Goal: Task Accomplishment & Management: Manage account settings

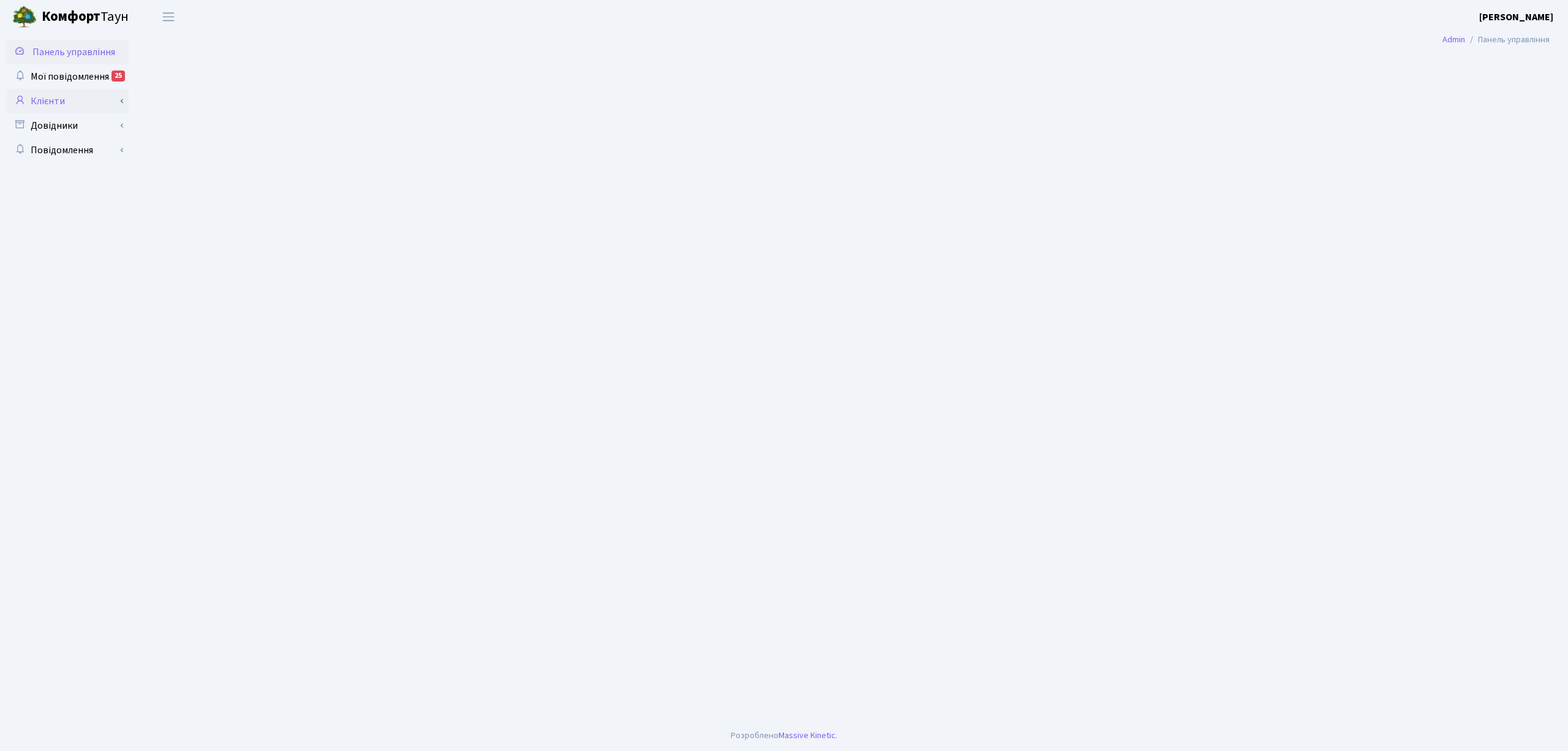
click at [54, 96] on link "Клієнти" at bounding box center [67, 101] width 122 height 25
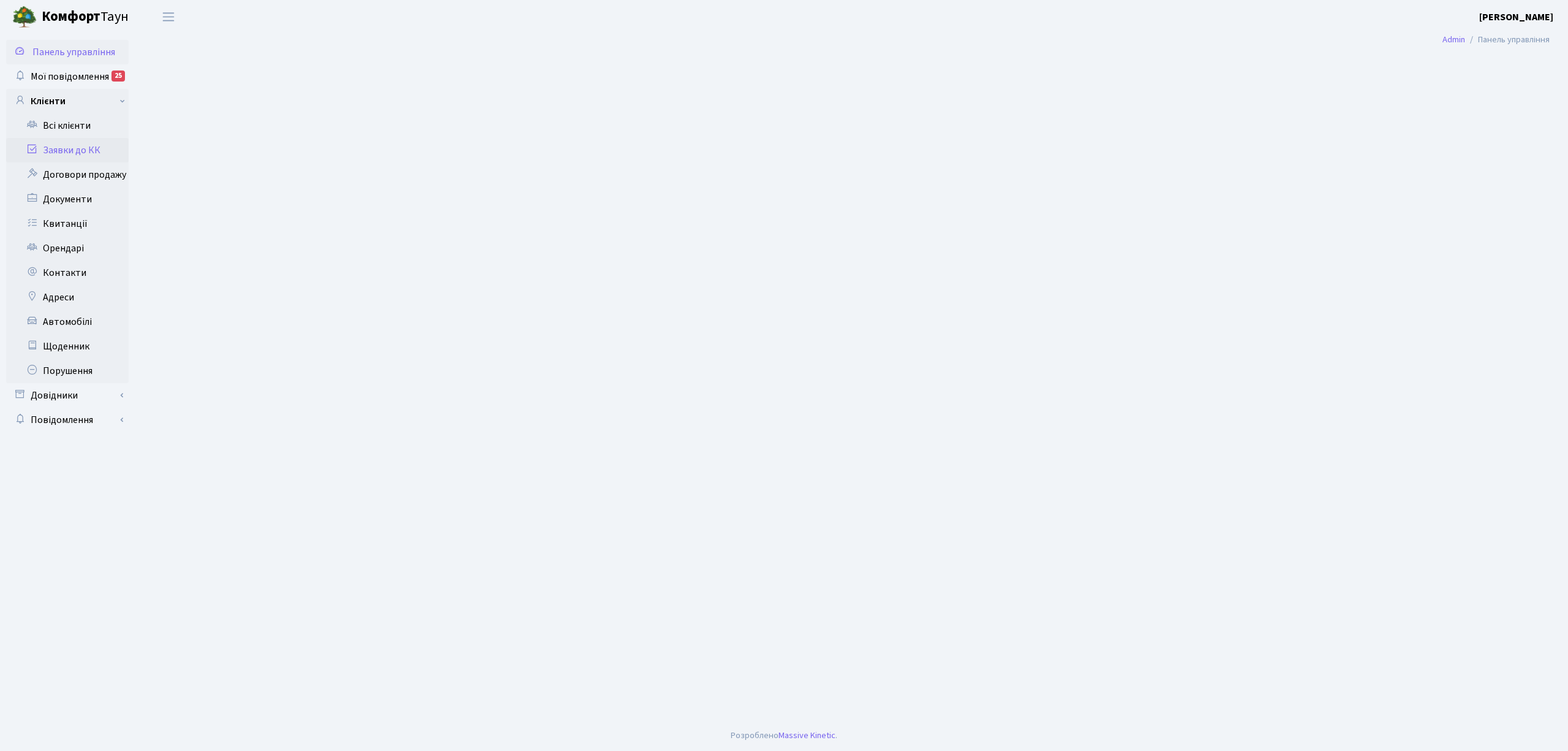
click at [68, 147] on link "Заявки до КК" at bounding box center [67, 151] width 122 height 25
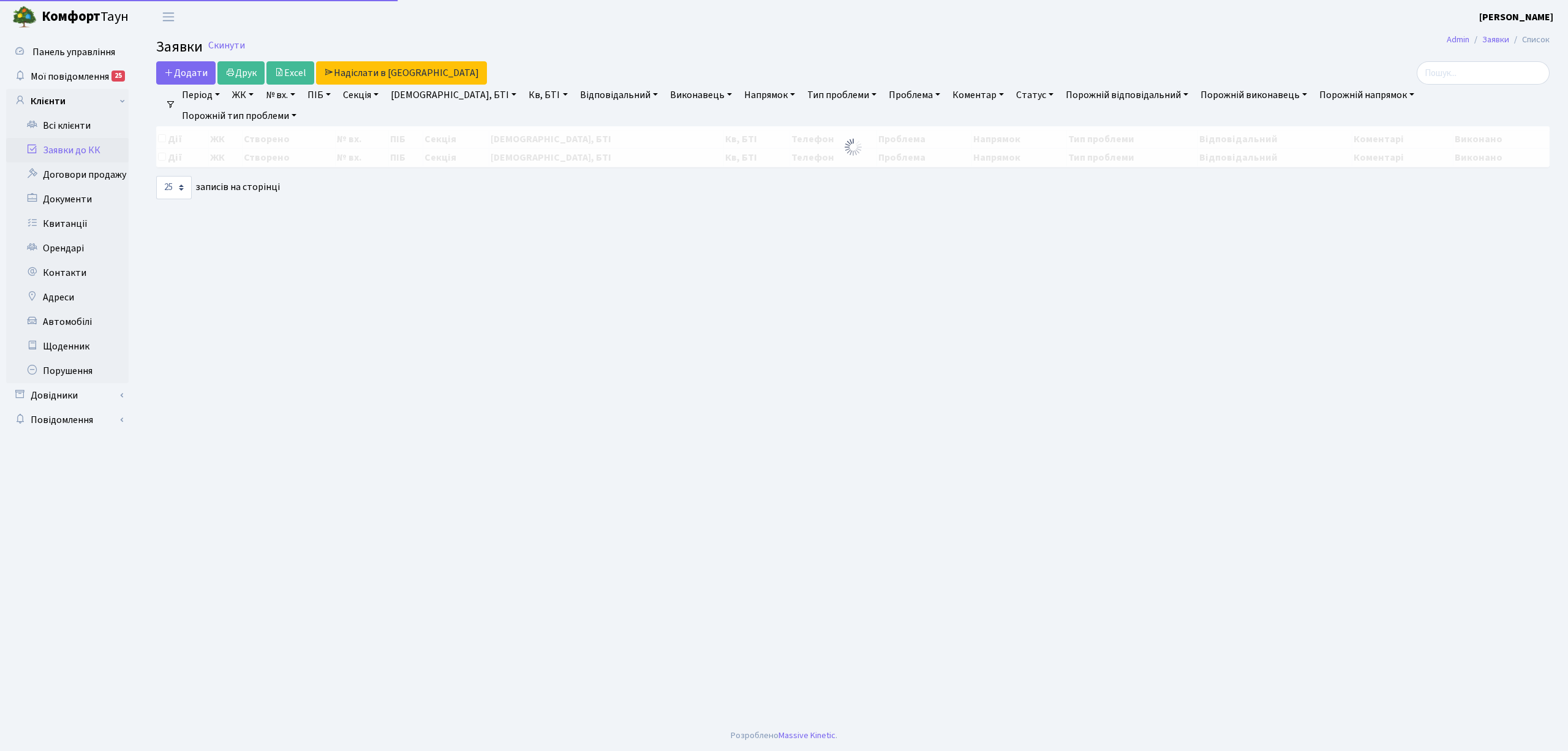
select select "25"
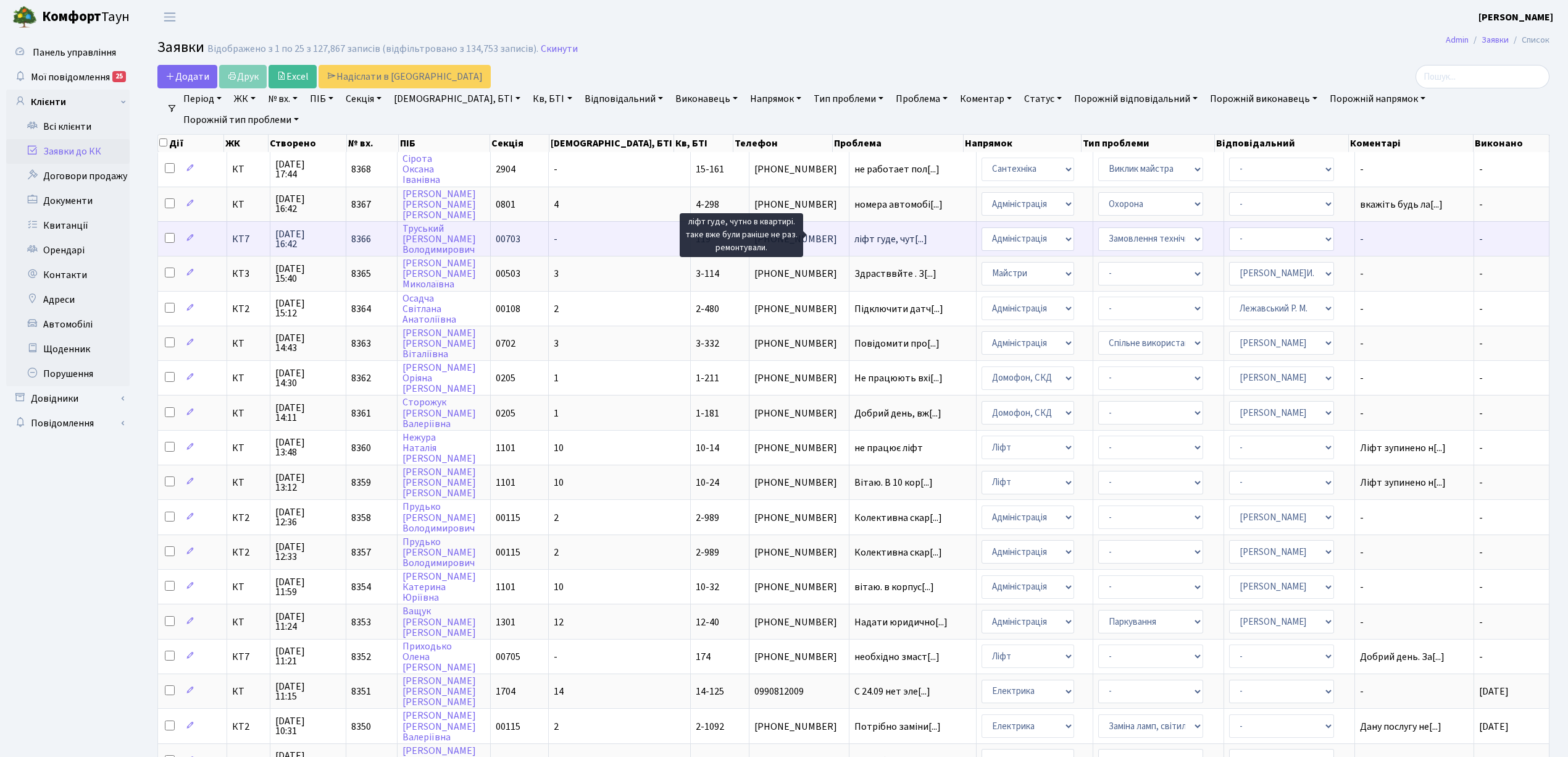
click at [856, 233] on span "ліфт гуде, чут[...]" at bounding box center [890, 239] width 72 height 13
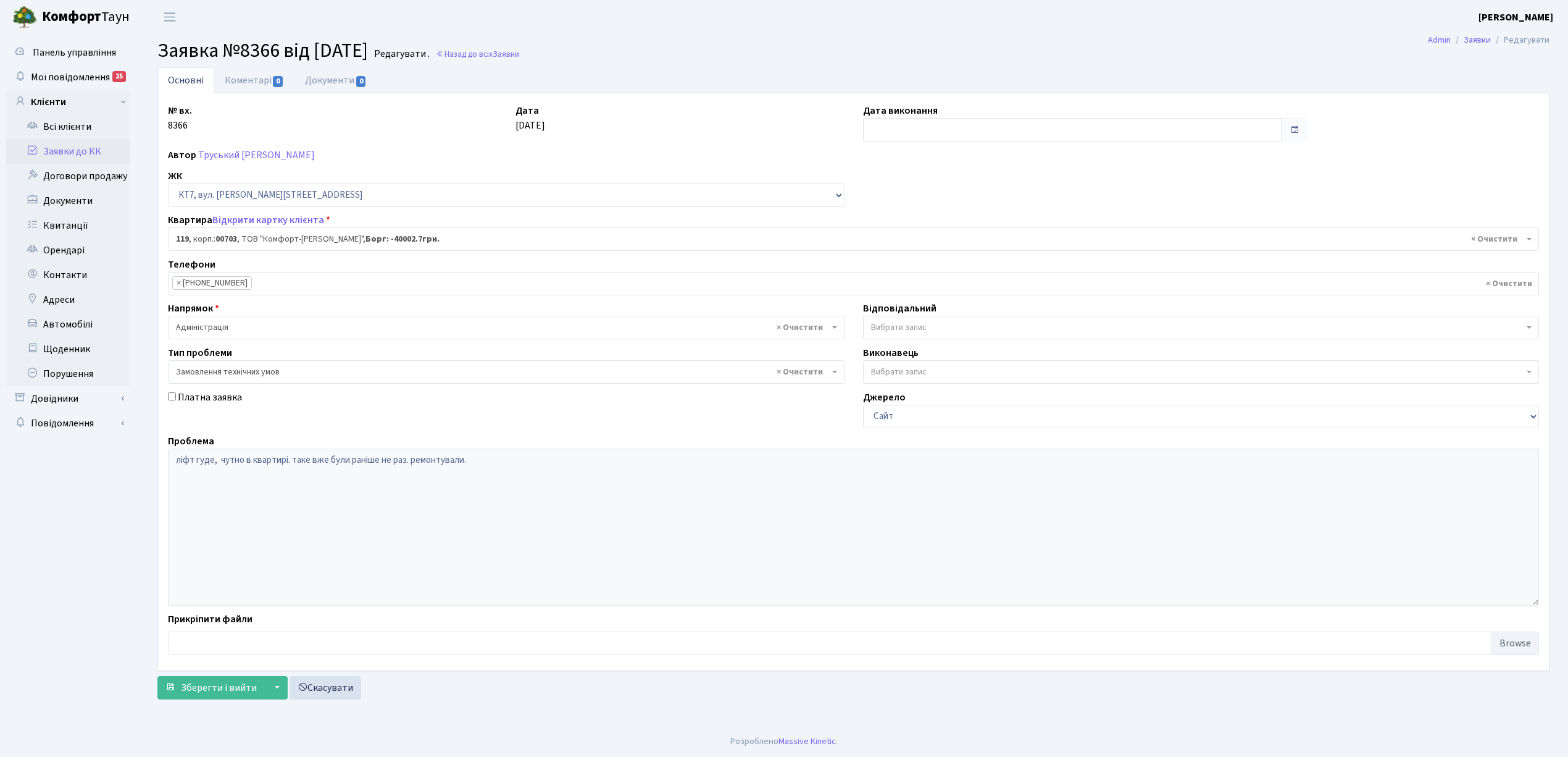
select select "18519"
select select "15"
click at [244, 83] on link "Коментарі 0" at bounding box center [254, 80] width 80 height 25
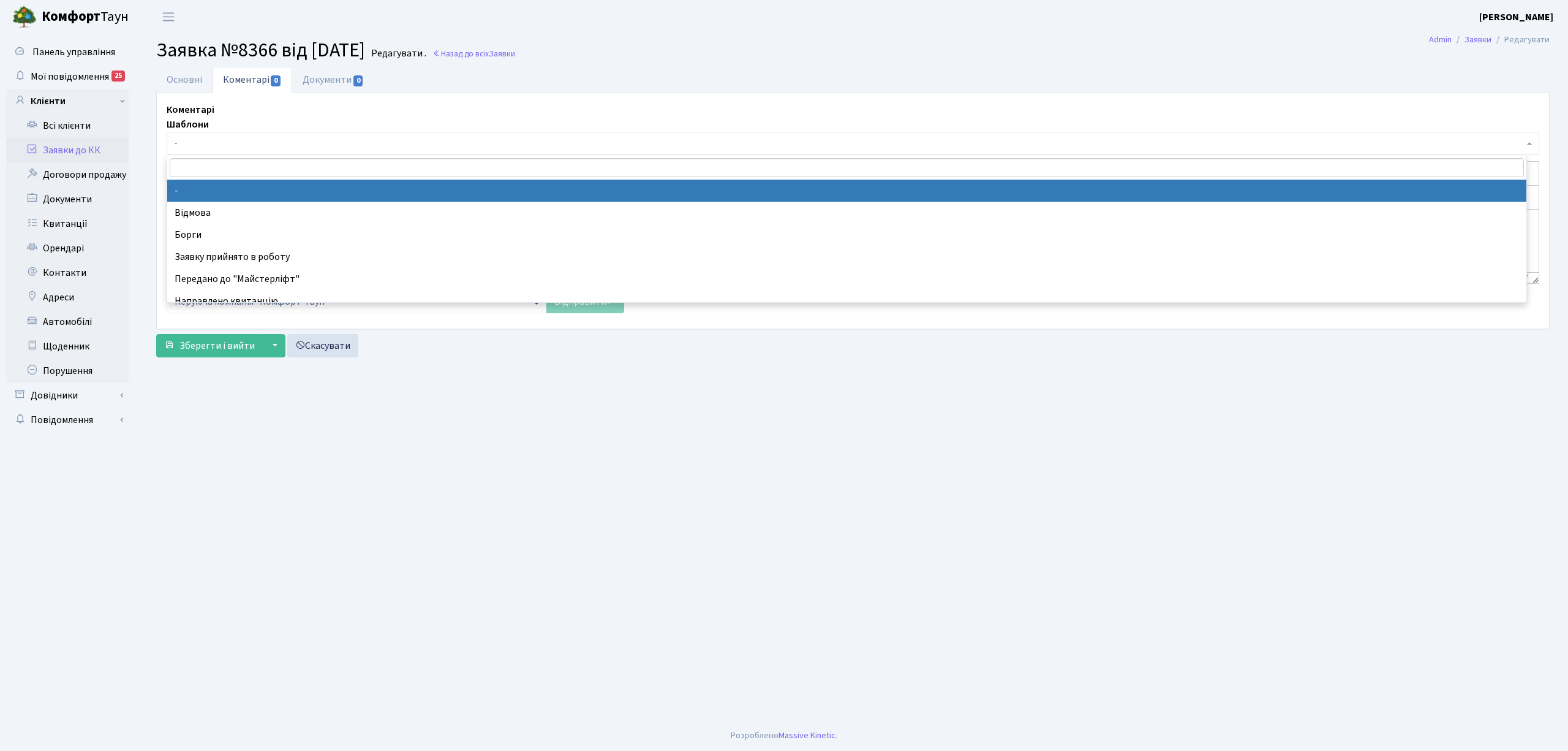
click at [251, 155] on body "Комфорт Таун Токарева Ю. Д. Мій обліковий запис Вийти Панель управління Мої пов…" at bounding box center [784, 376] width 1568 height 751
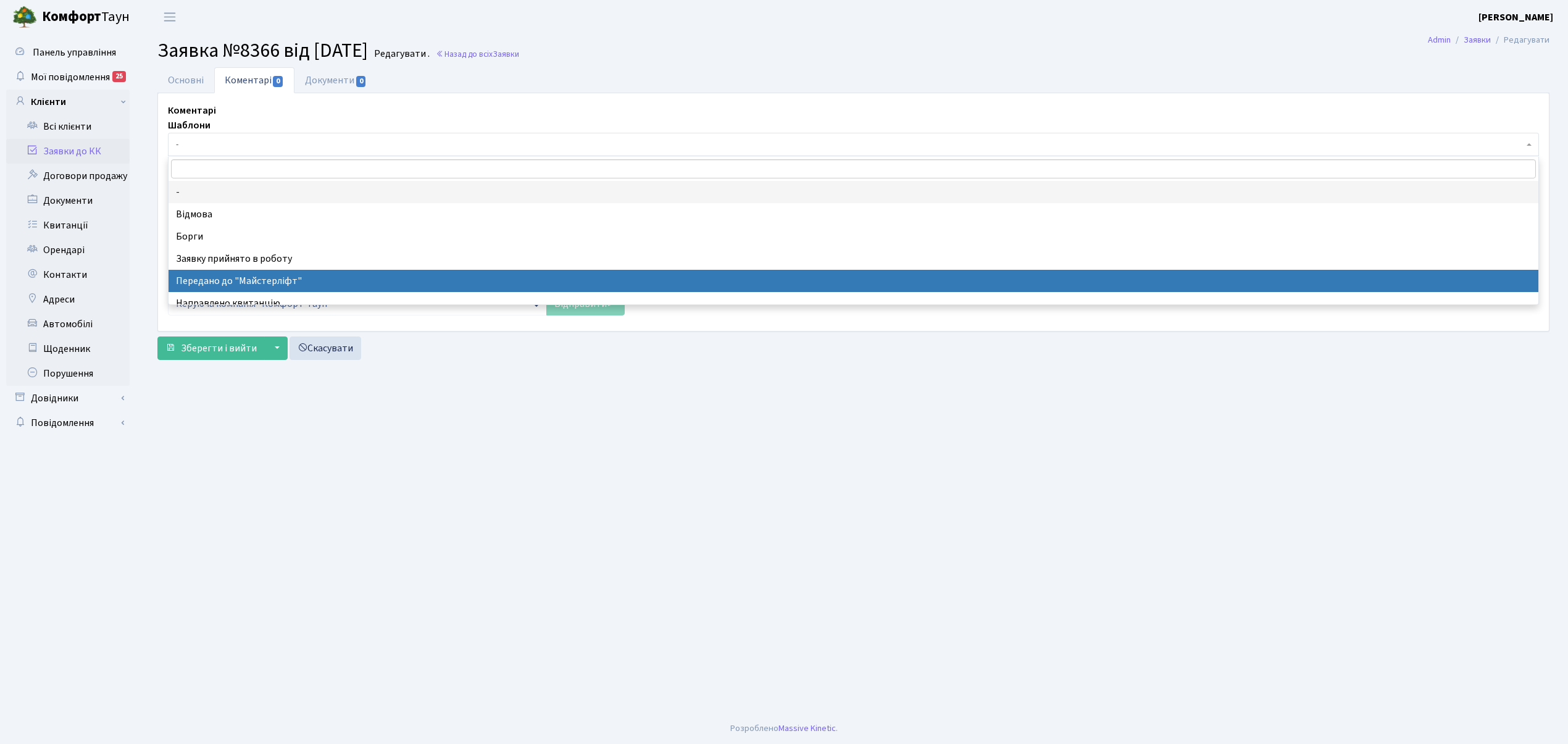
select select "9"
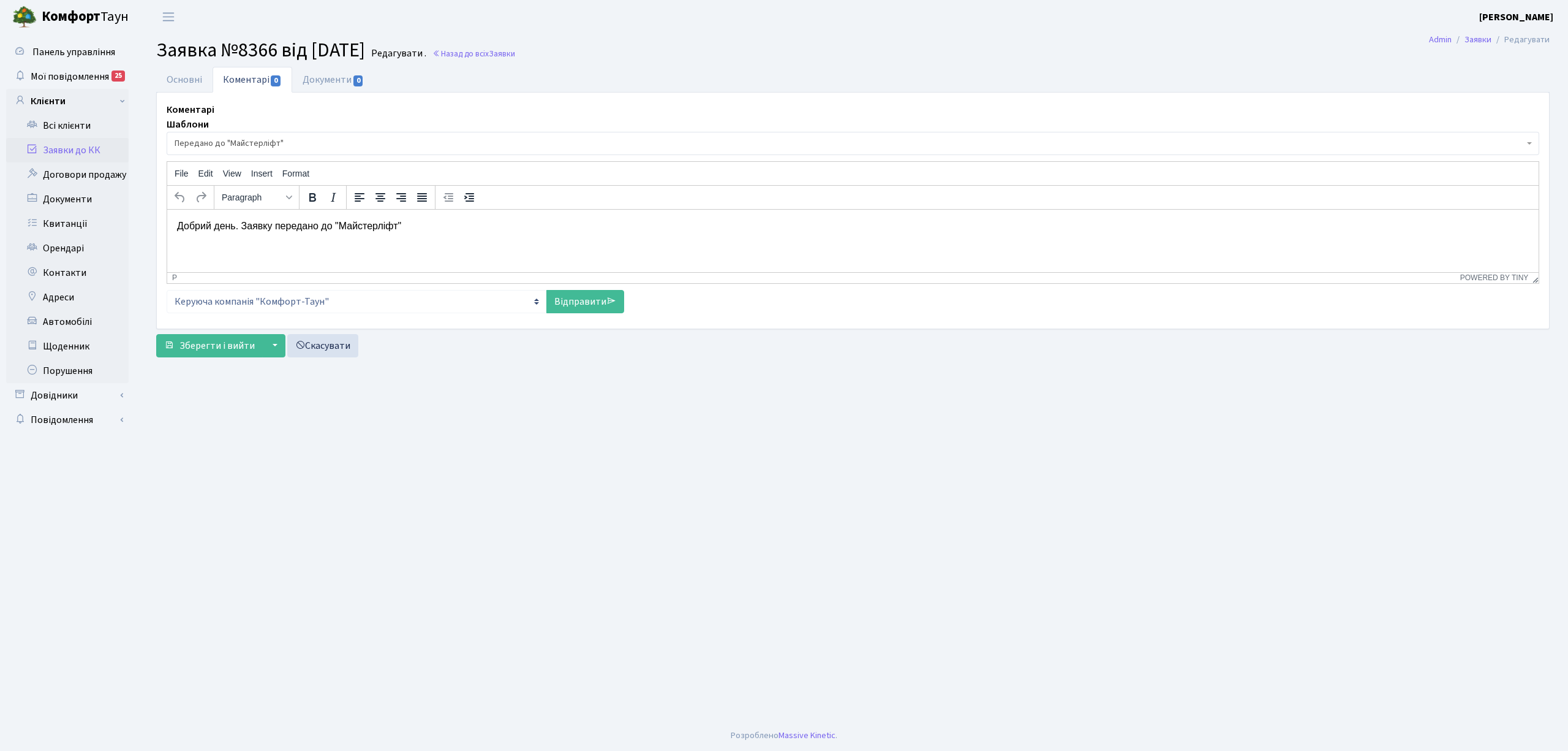
click at [529, 277] on div "p" at bounding box center [813, 277] width 1284 height 8
click at [572, 285] on div "Шаблони - Відмова Борги Заявку прийнято в роботу Передано до "Майстерліфт" Напр…" at bounding box center [853, 215] width 1372 height 195
click at [574, 299] on link "Відправити" at bounding box center [585, 301] width 78 height 23
select select
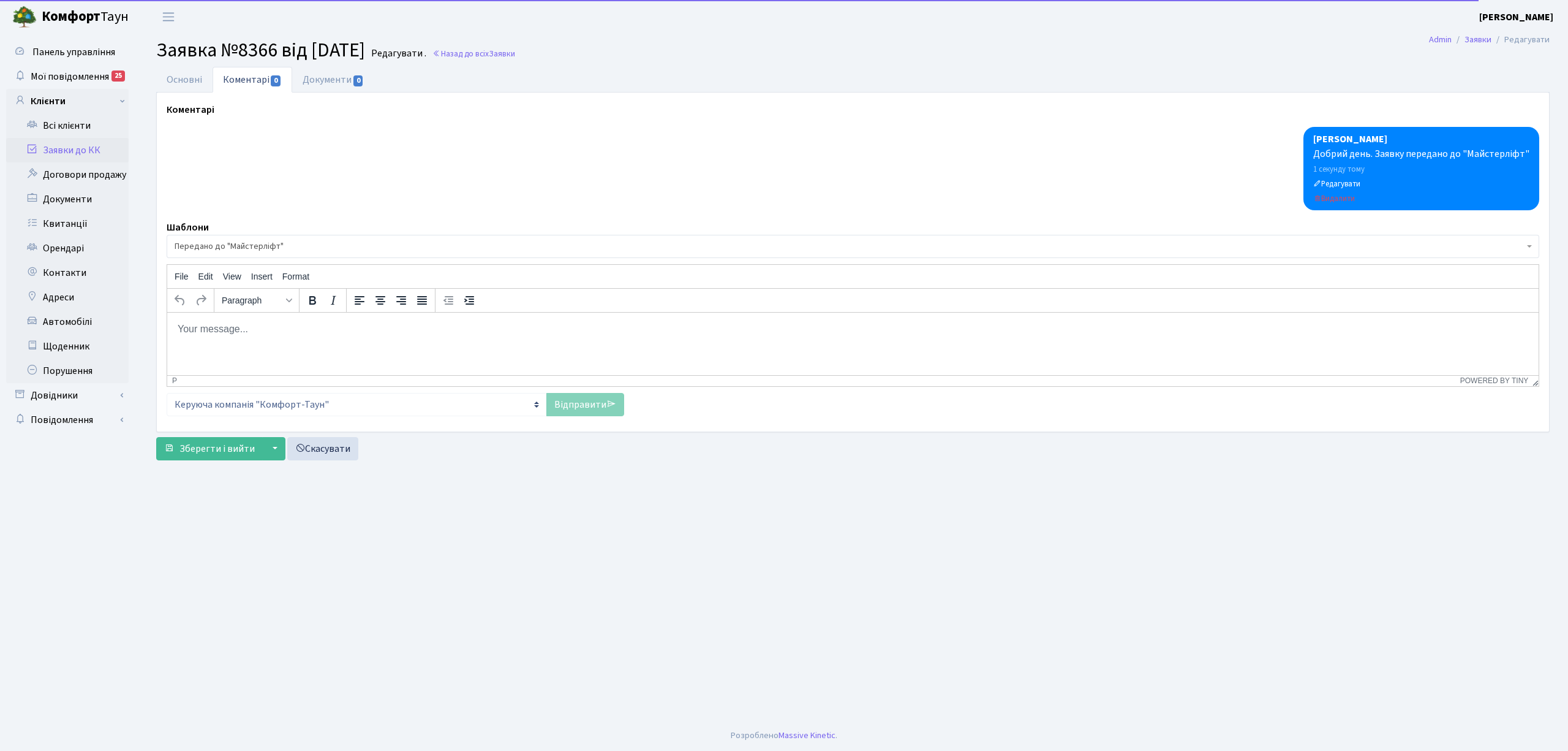
click at [124, 148] on link "Заявки до КК" at bounding box center [67, 151] width 122 height 25
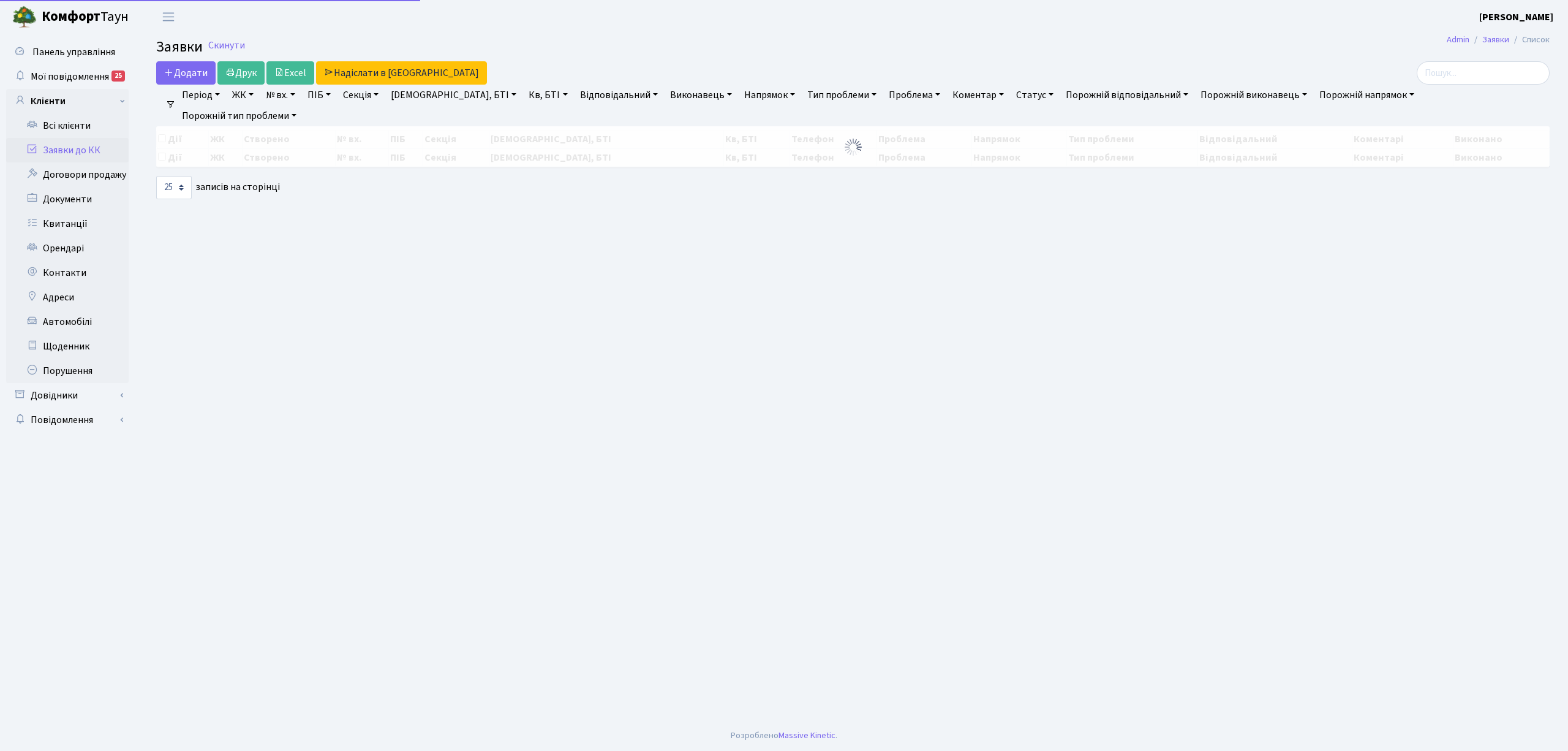
select select "25"
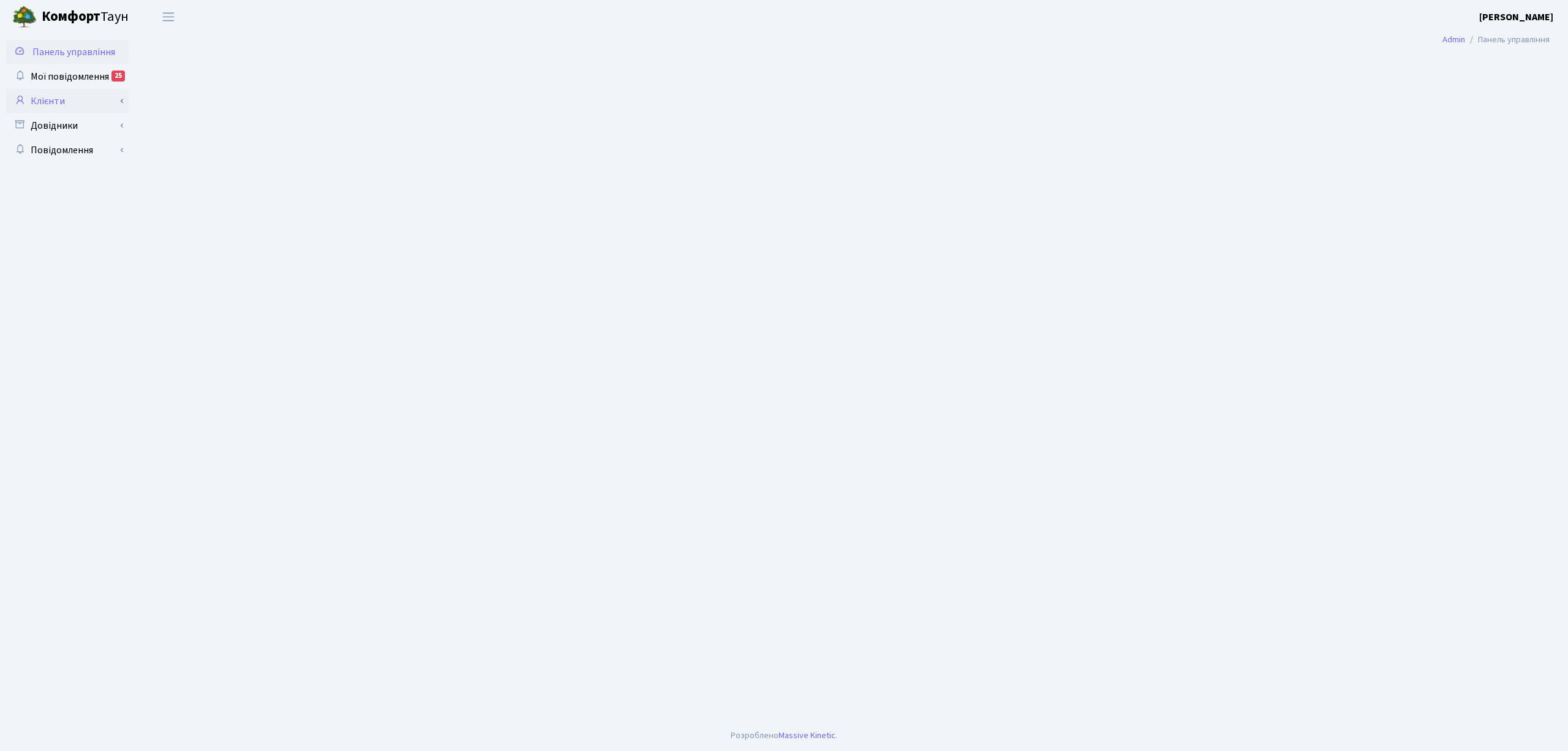
click at [76, 98] on link "Клієнти" at bounding box center [67, 101] width 122 height 25
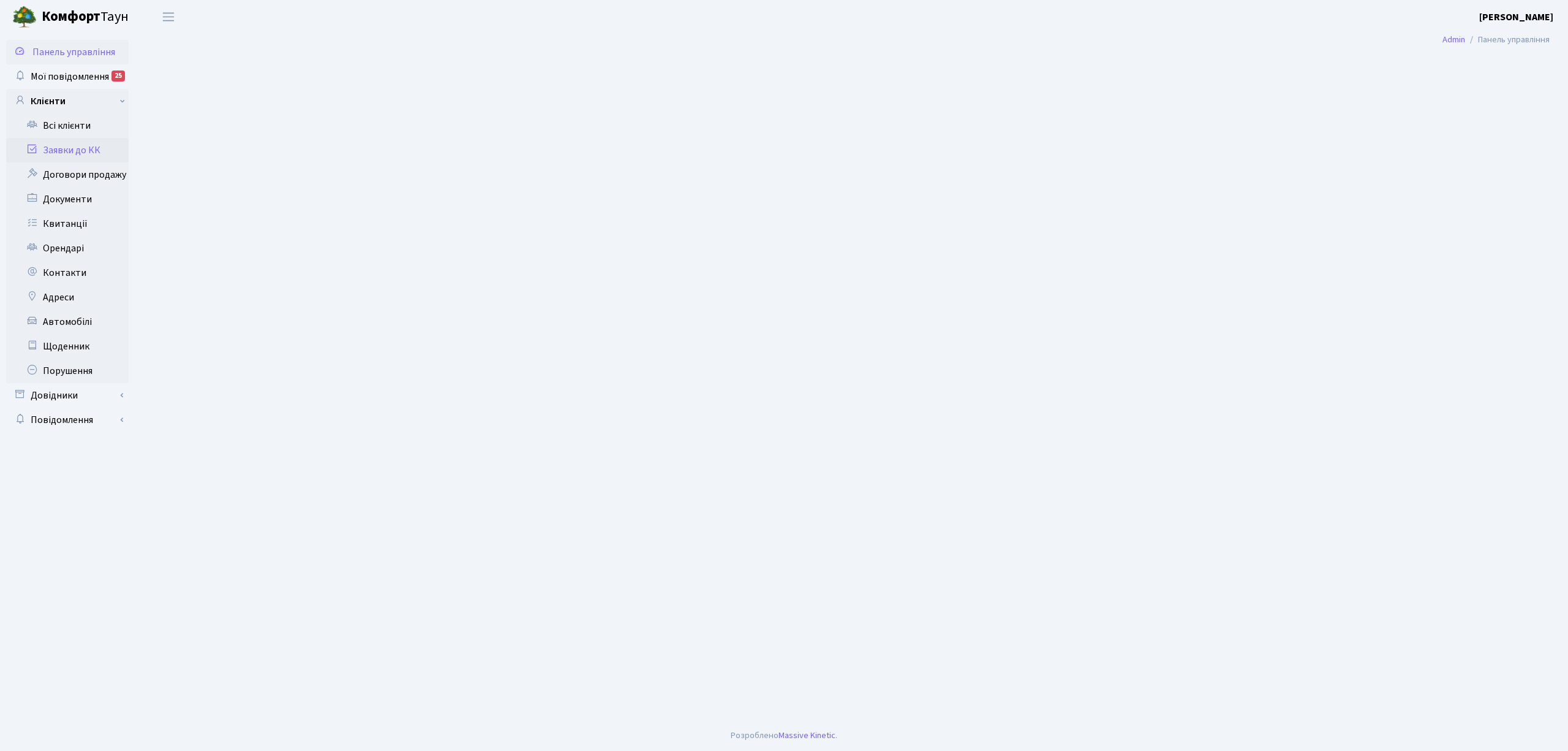
click at [79, 148] on link "Заявки до КК" at bounding box center [67, 151] width 122 height 25
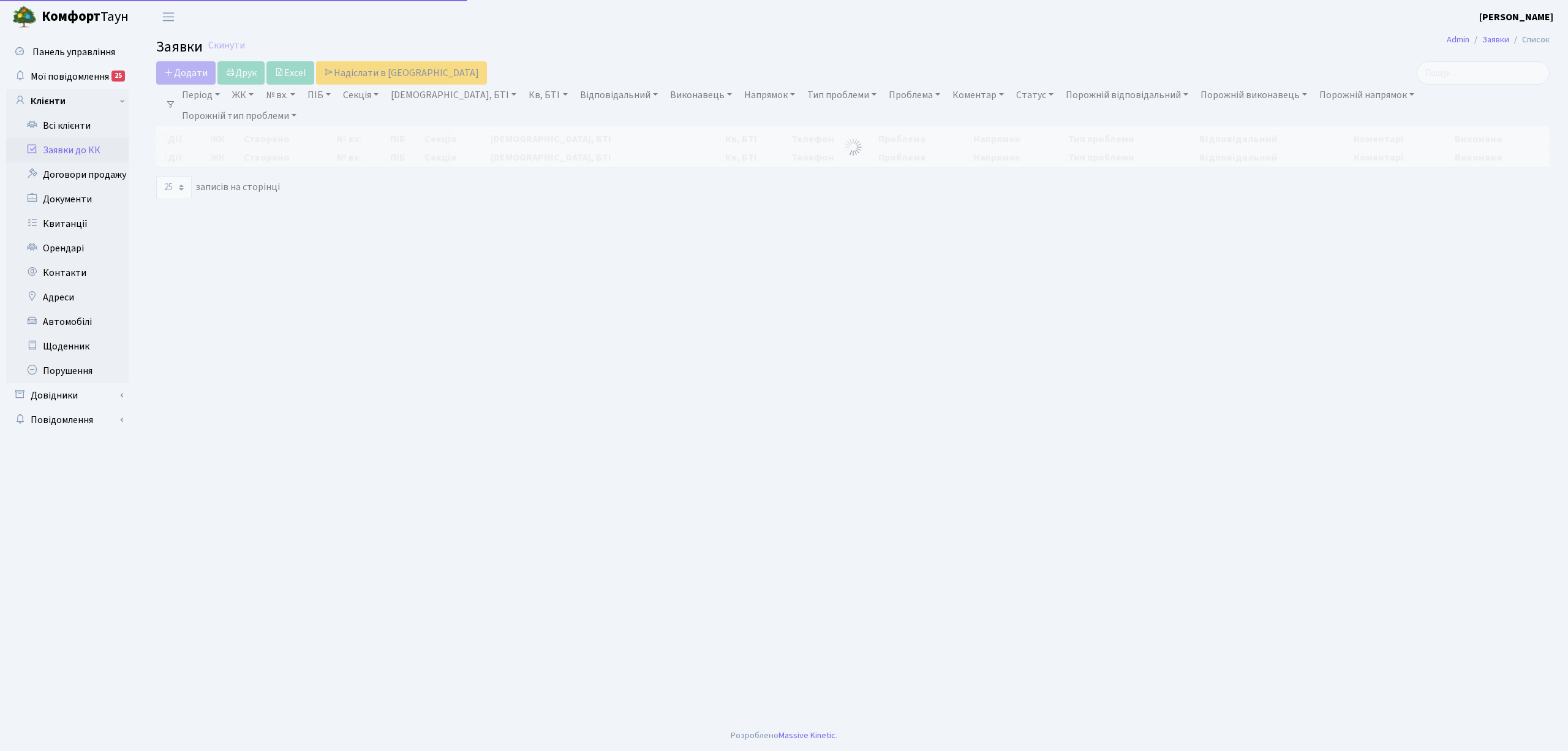
select select "25"
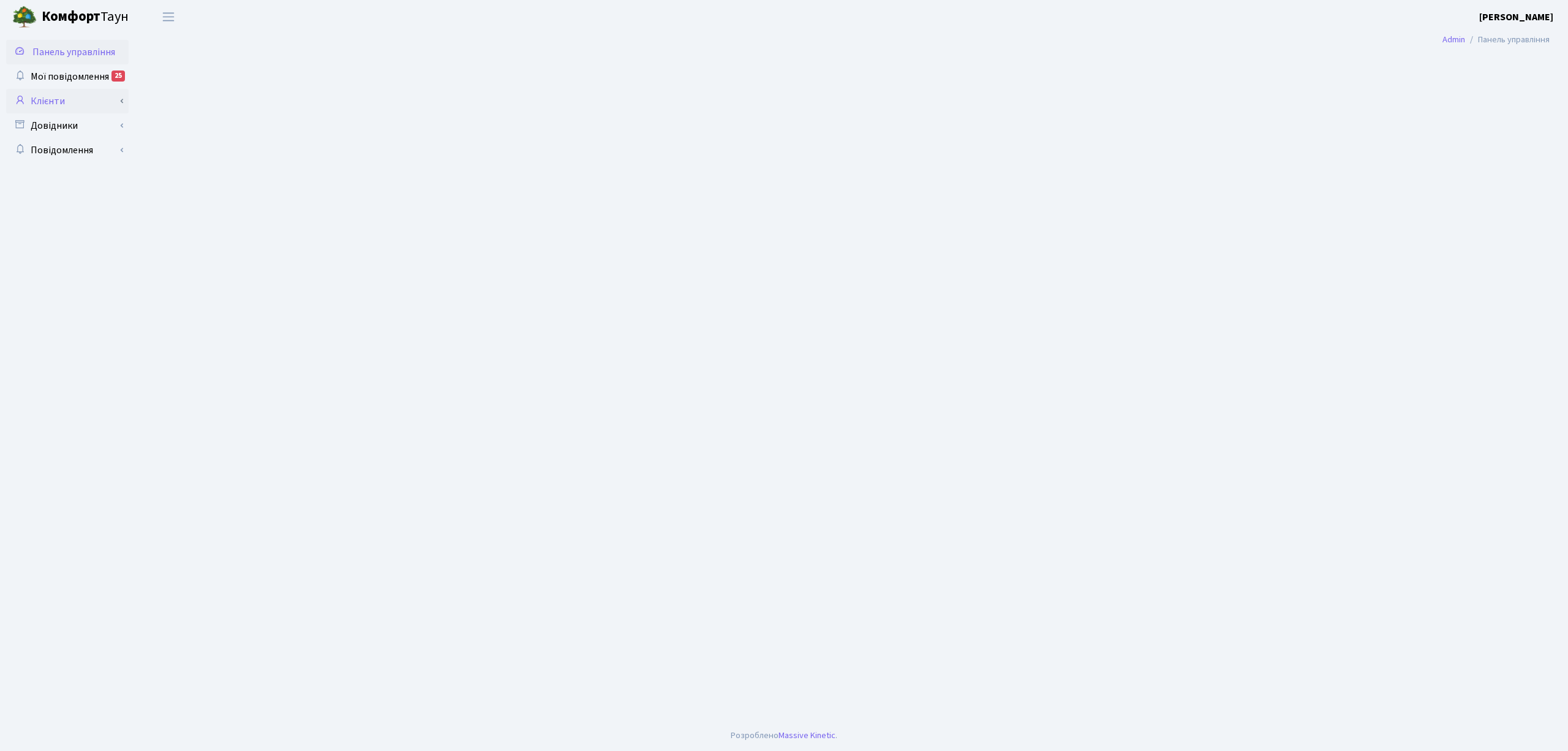
click at [94, 109] on link "Клієнти" at bounding box center [67, 101] width 122 height 25
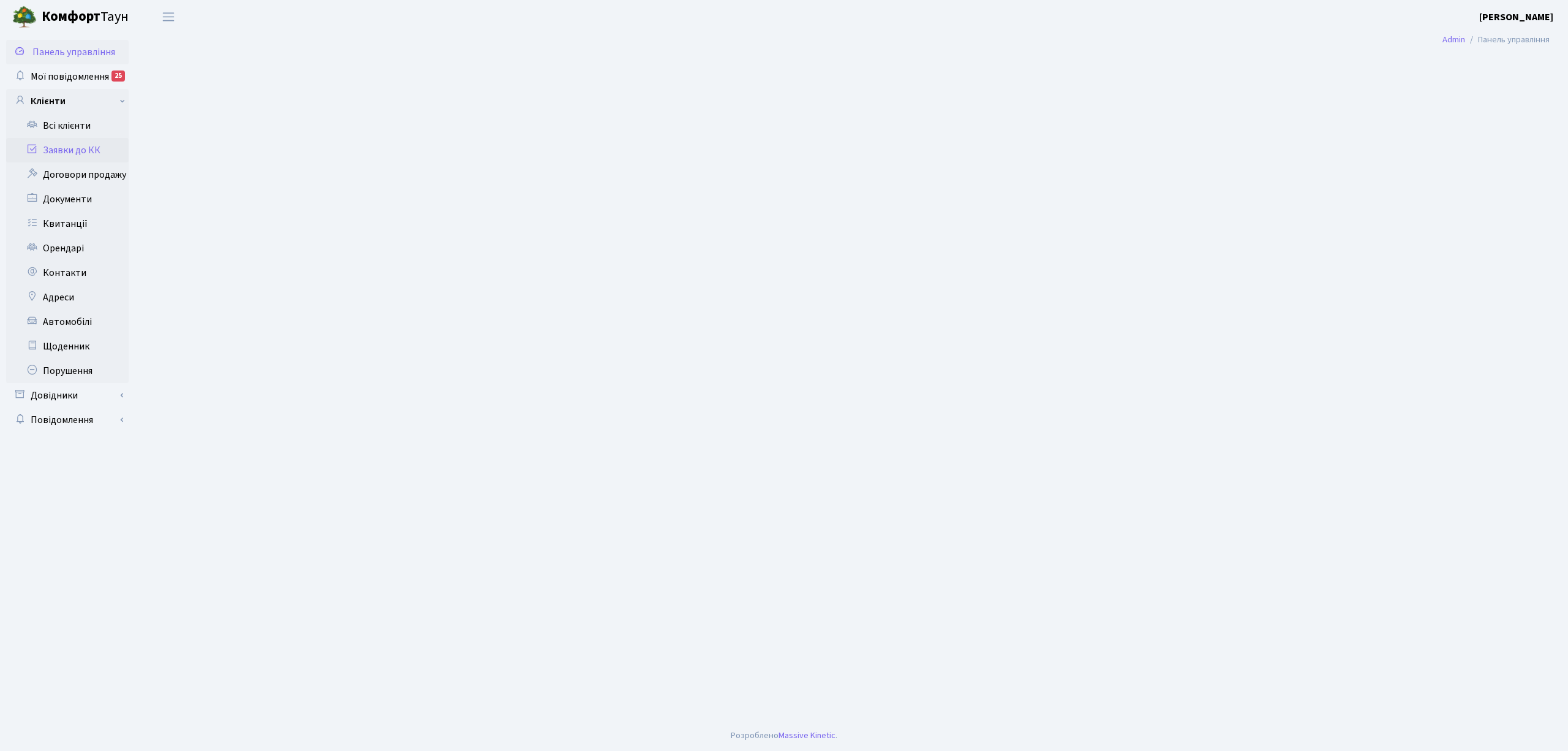
click at [82, 152] on link "Заявки до КК" at bounding box center [67, 151] width 122 height 25
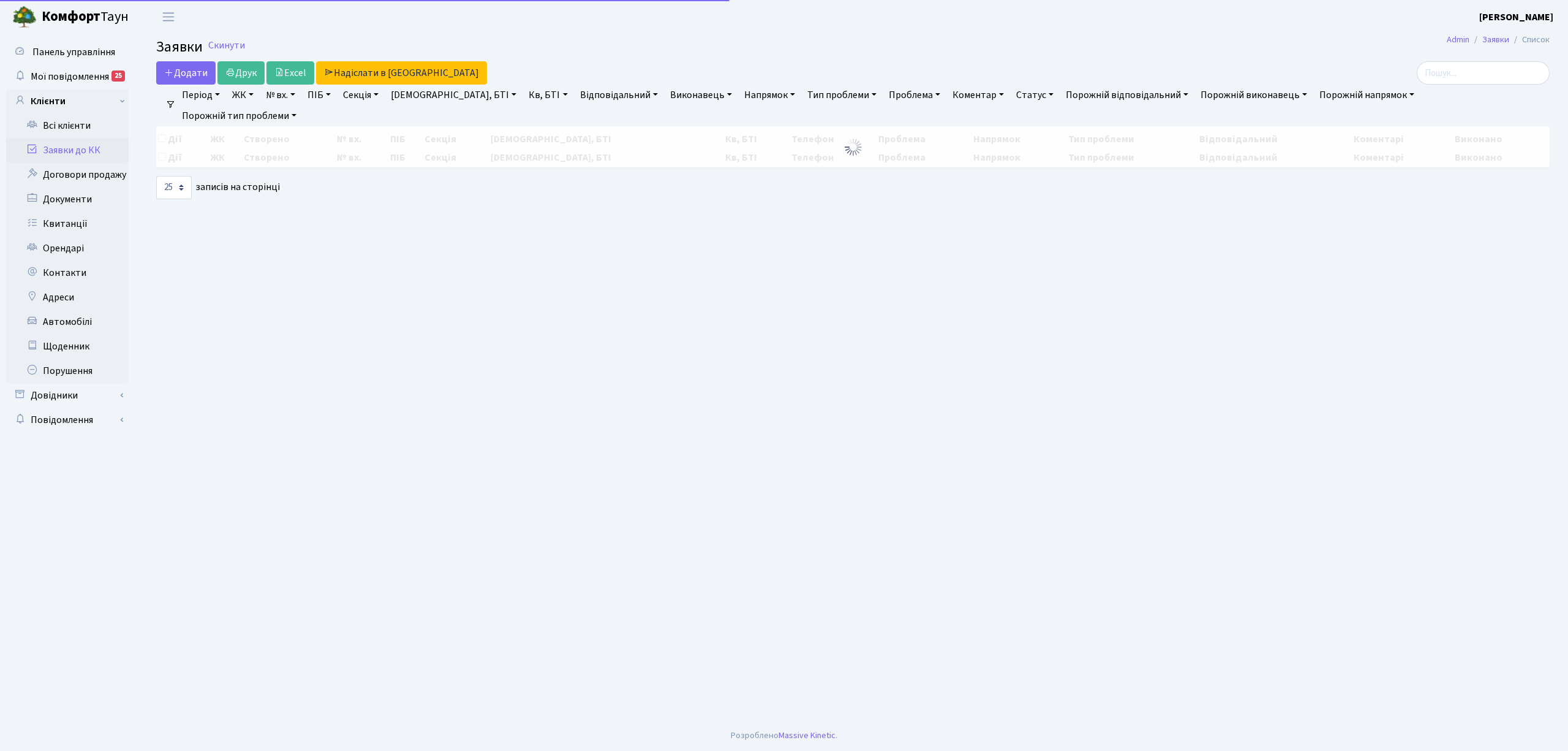
select select "25"
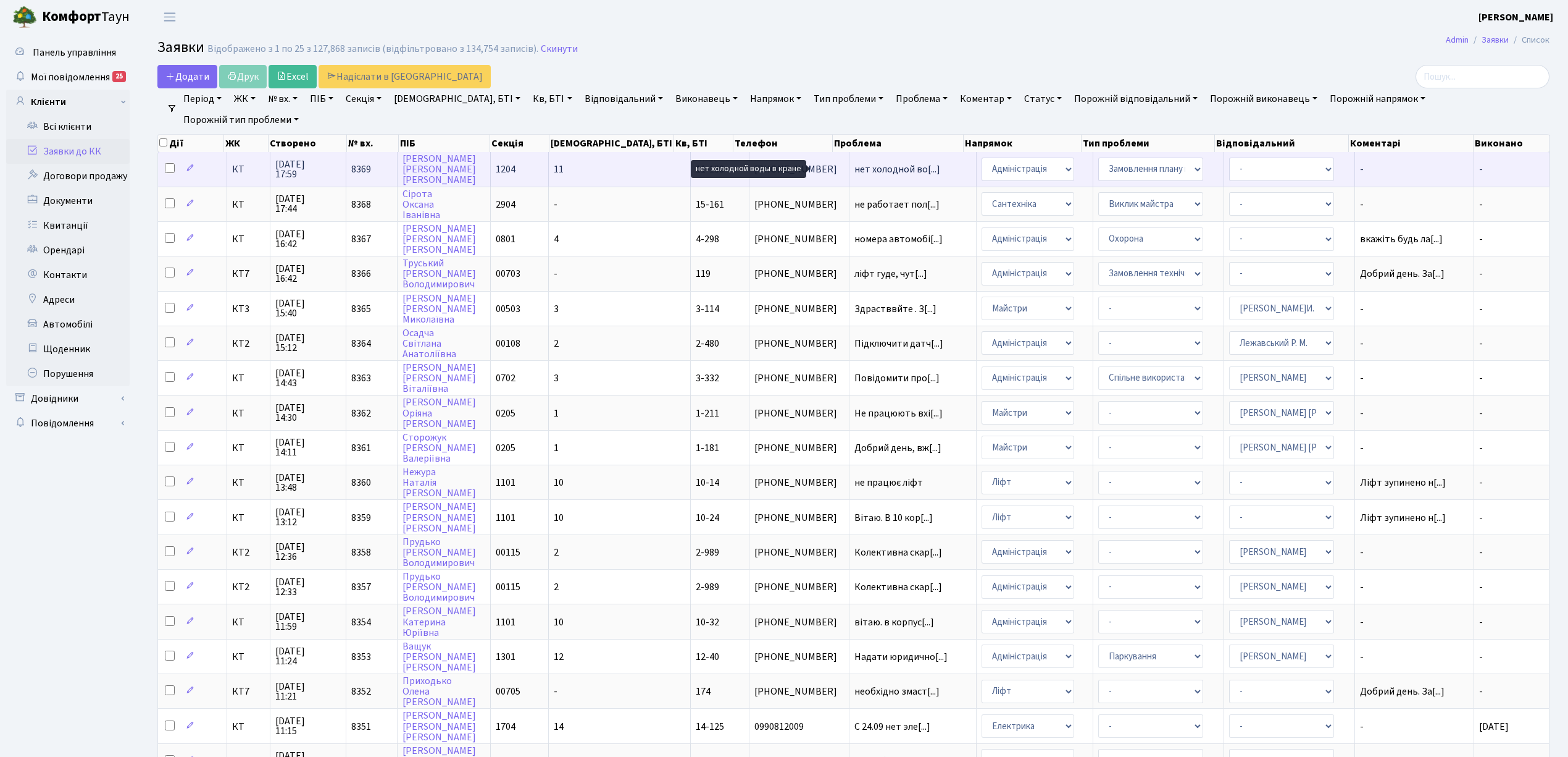
click at [854, 171] on span "нет холодной во[...]" at bounding box center [896, 169] width 86 height 13
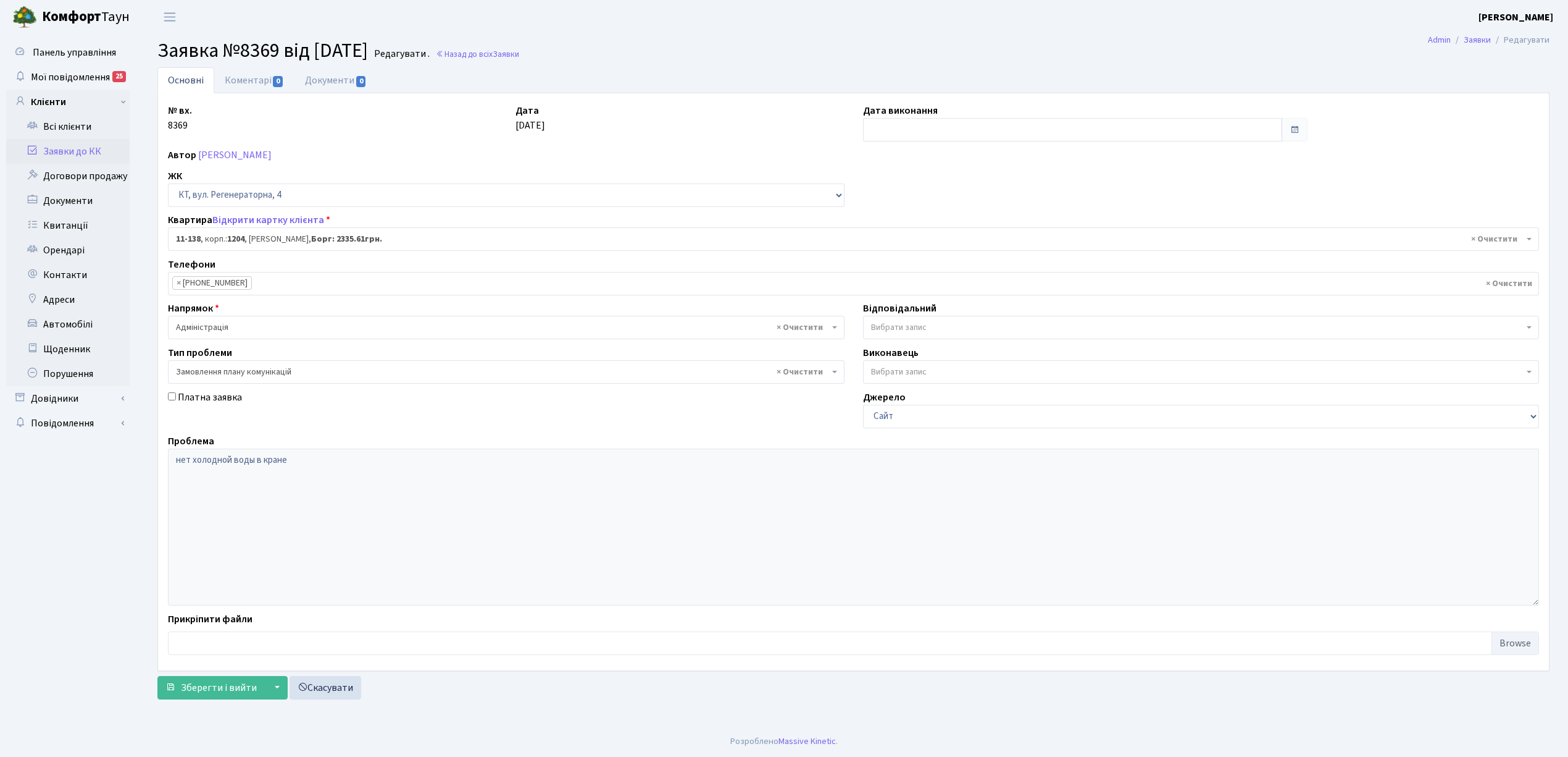
select select "6978"
select select "10"
click at [92, 157] on link "Заявки до КК" at bounding box center [67, 152] width 123 height 25
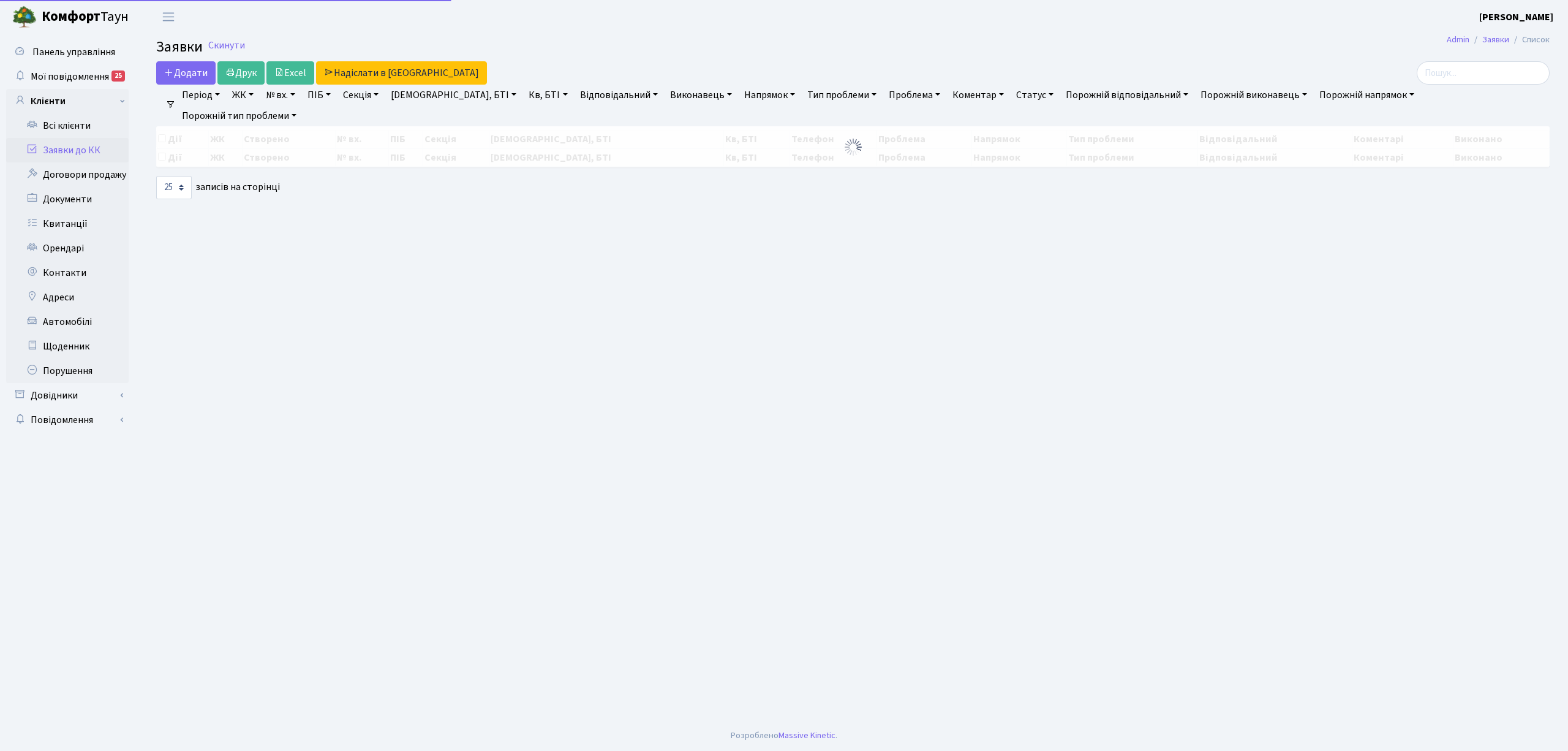
select select "25"
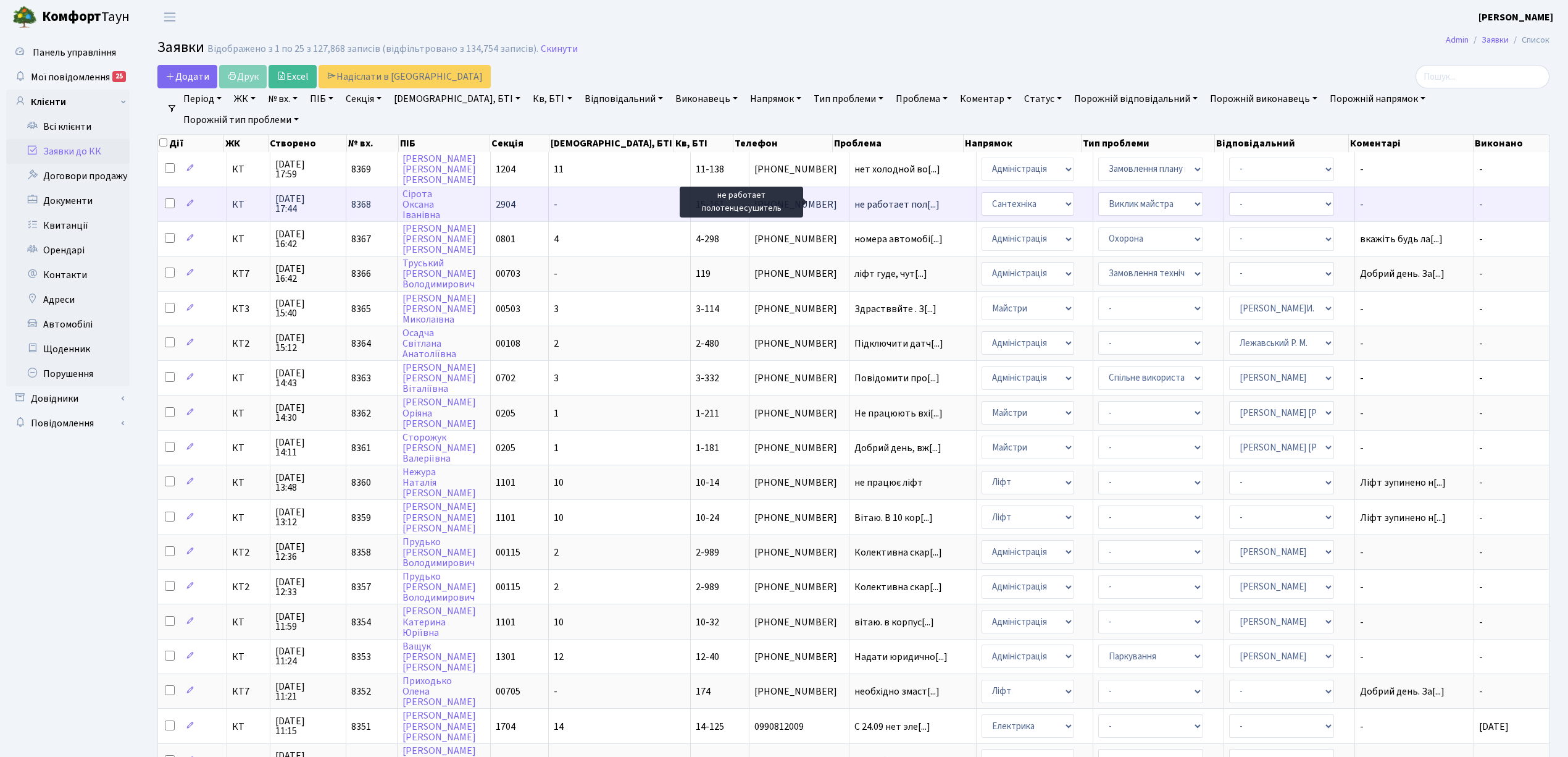
click at [854, 203] on span "не работает пол[...]" at bounding box center [896, 204] width 85 height 13
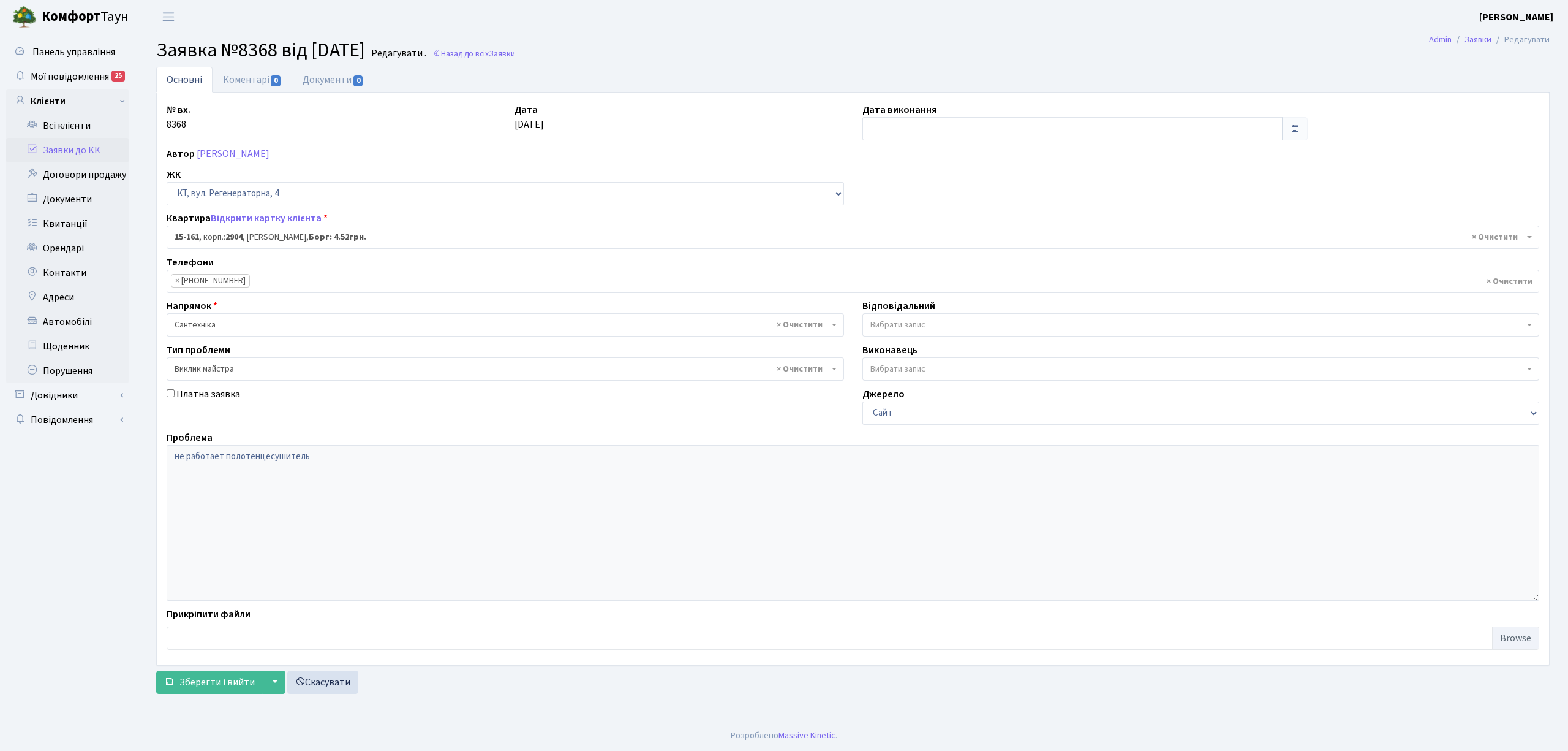
select select "8936"
select select "29"
click at [273, 77] on span "0" at bounding box center [276, 80] width 10 height 11
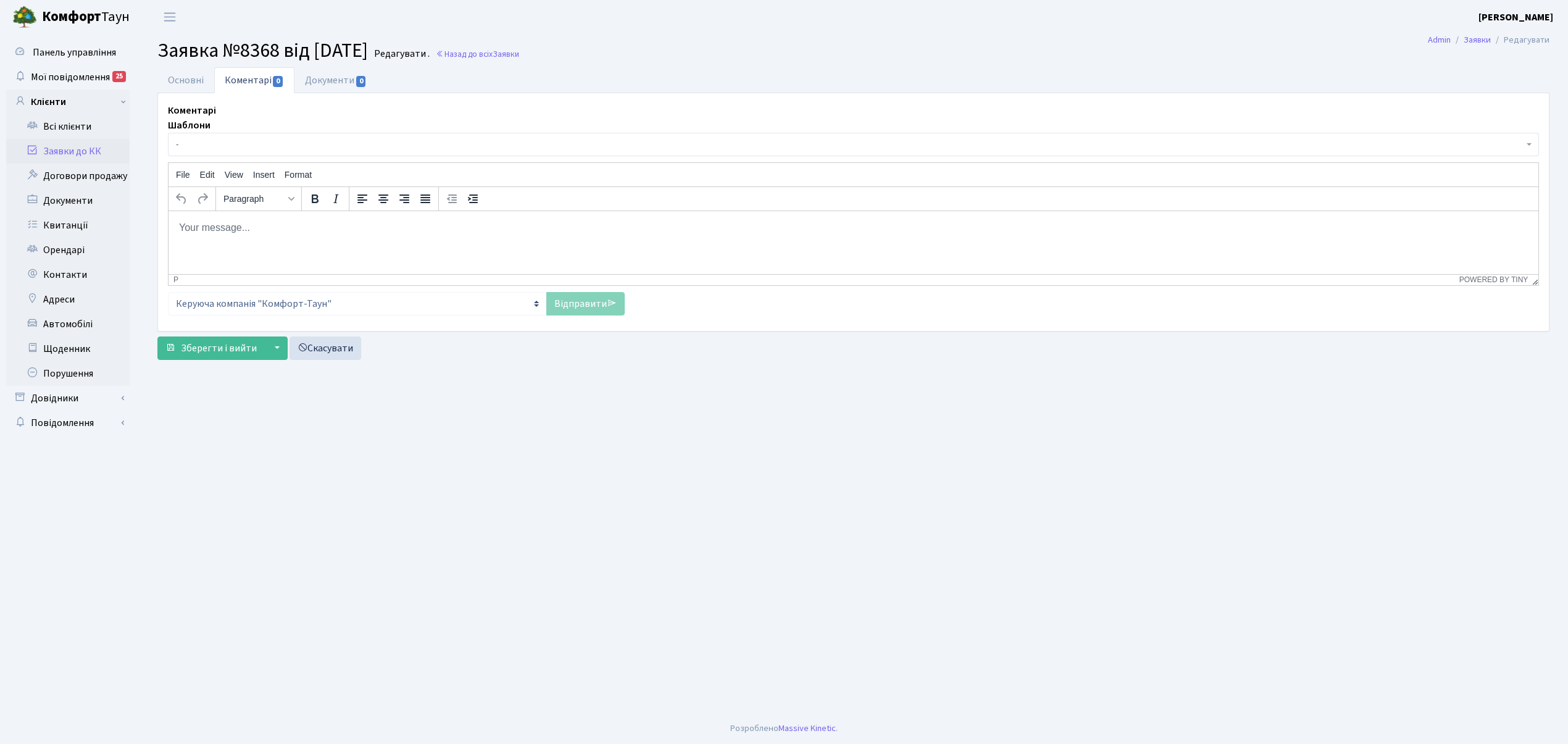
click at [252, 154] on span "-" at bounding box center [854, 144] width 1371 height 23
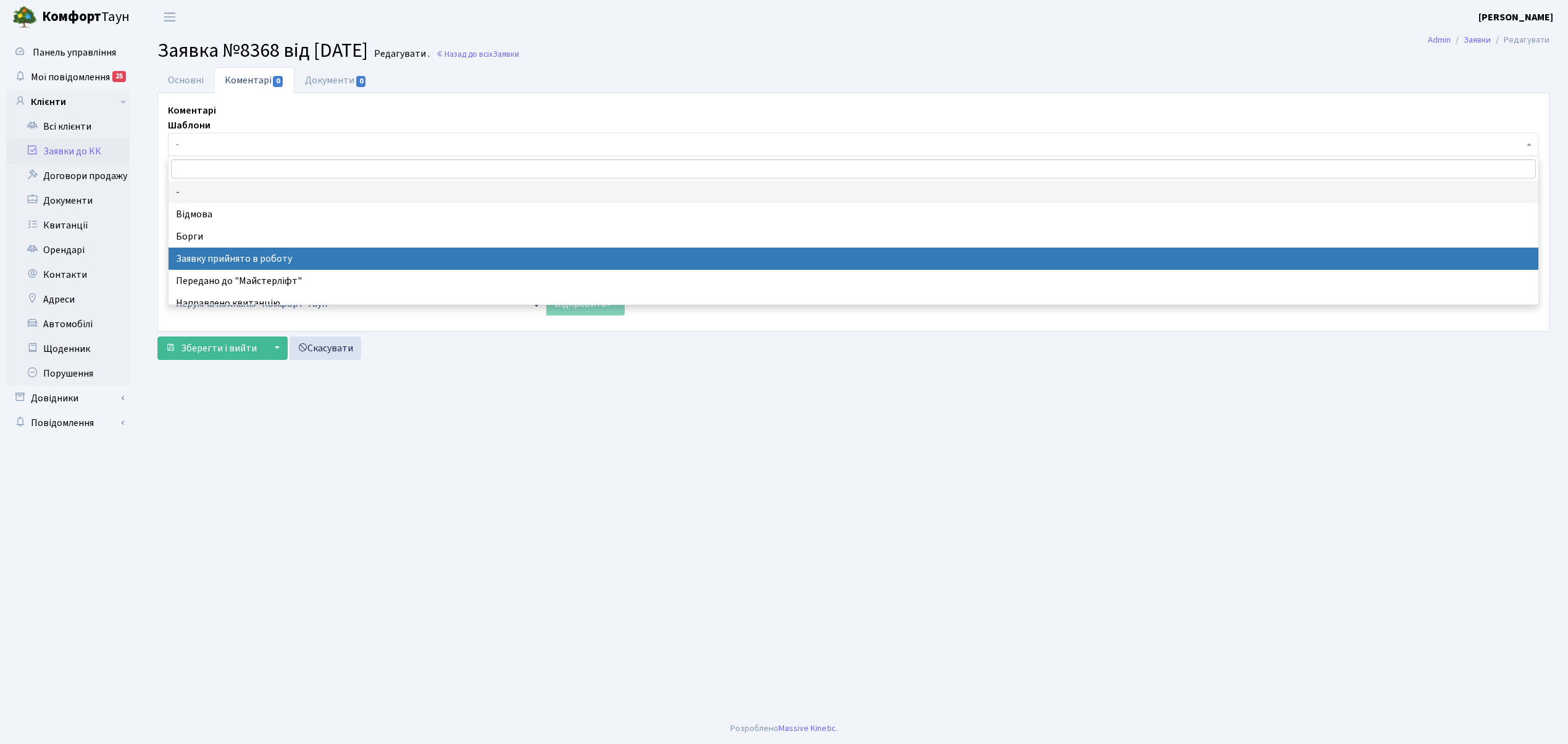
drag, startPoint x: 328, startPoint y: 261, endPoint x: 208, endPoint y: 58, distance: 235.8
select select "7"
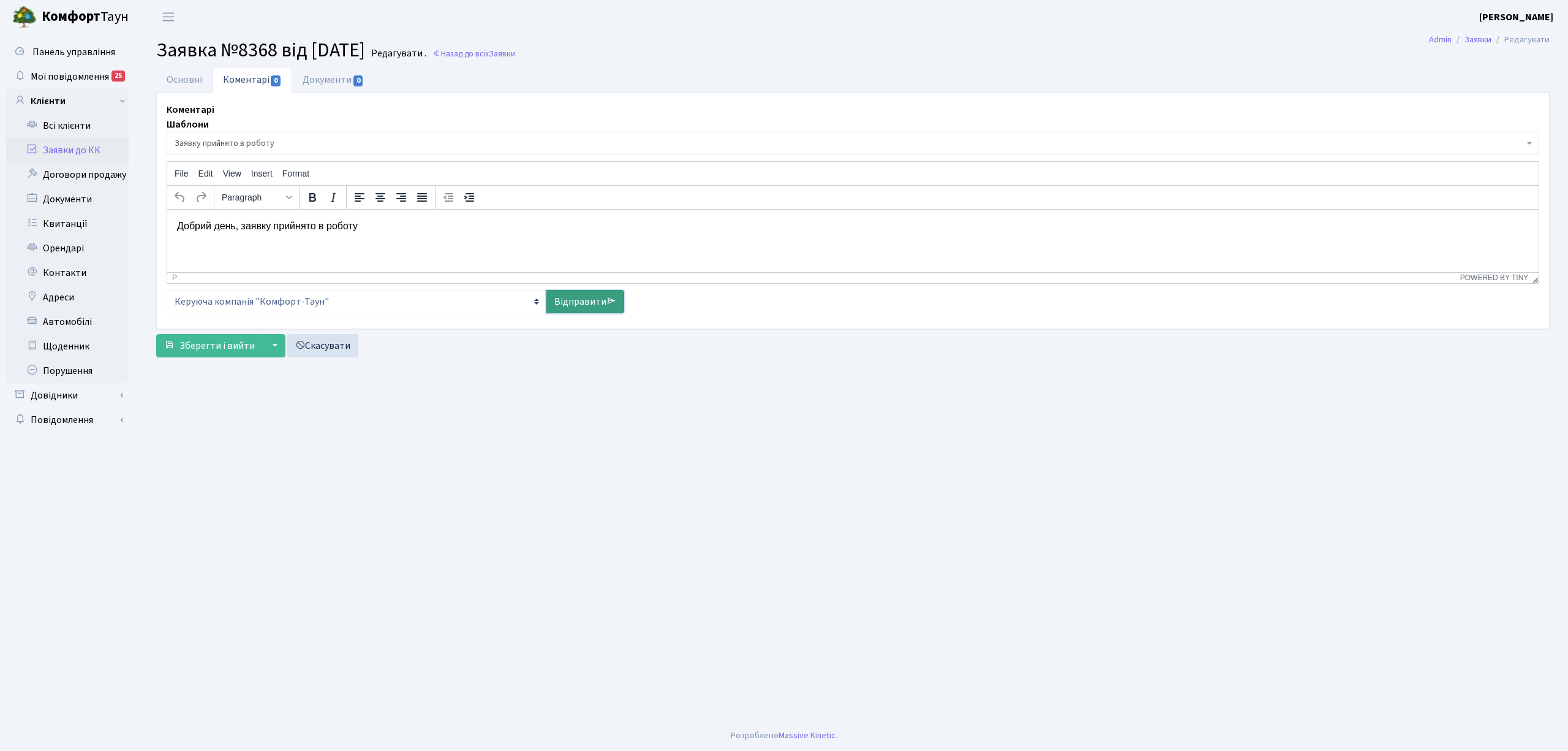
click at [571, 311] on link "Відправити" at bounding box center [585, 301] width 78 height 23
select select
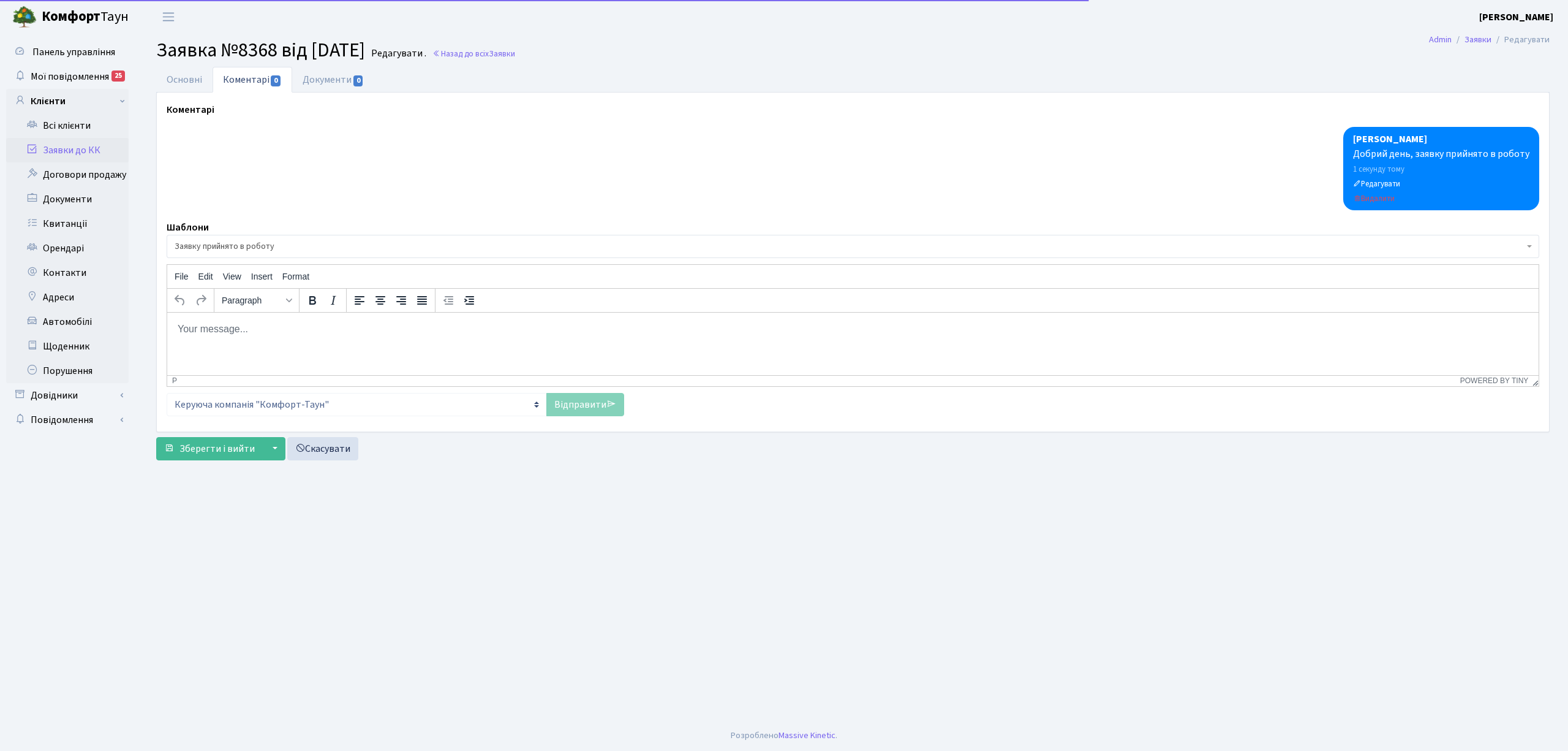
click at [107, 158] on link "Заявки до КК" at bounding box center [67, 151] width 122 height 25
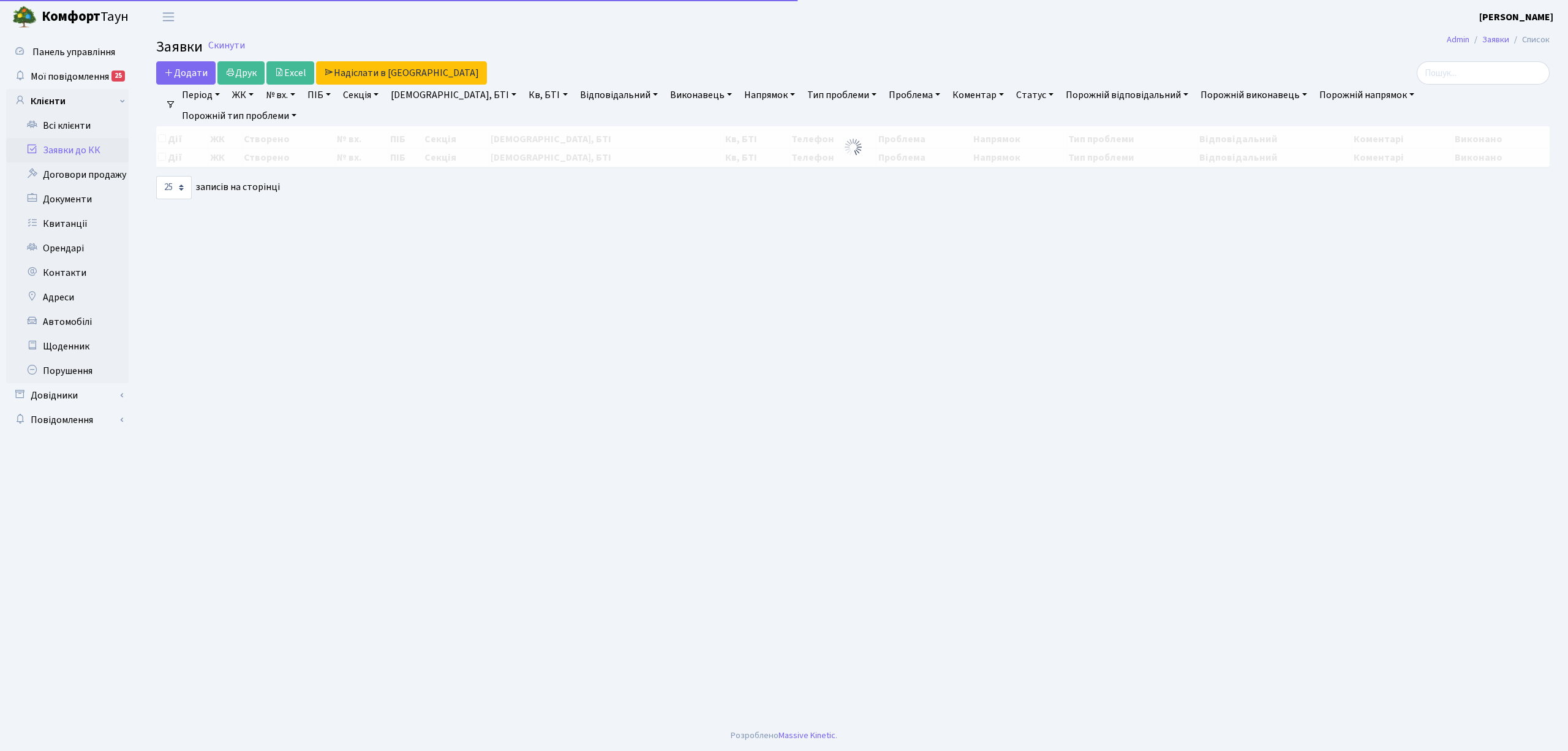
select select "25"
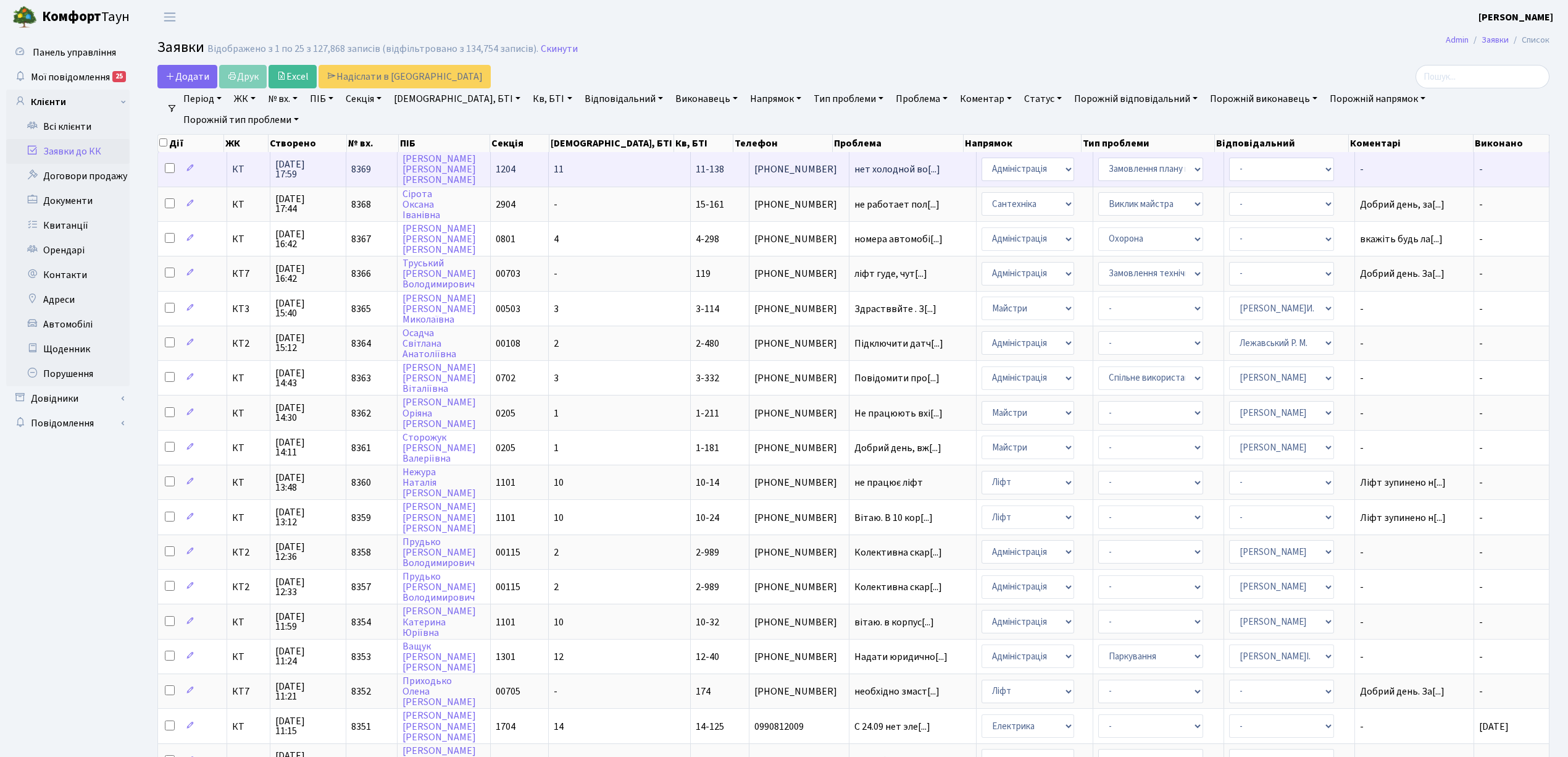
click at [247, 168] on span "КТ" at bounding box center [248, 169] width 32 height 10
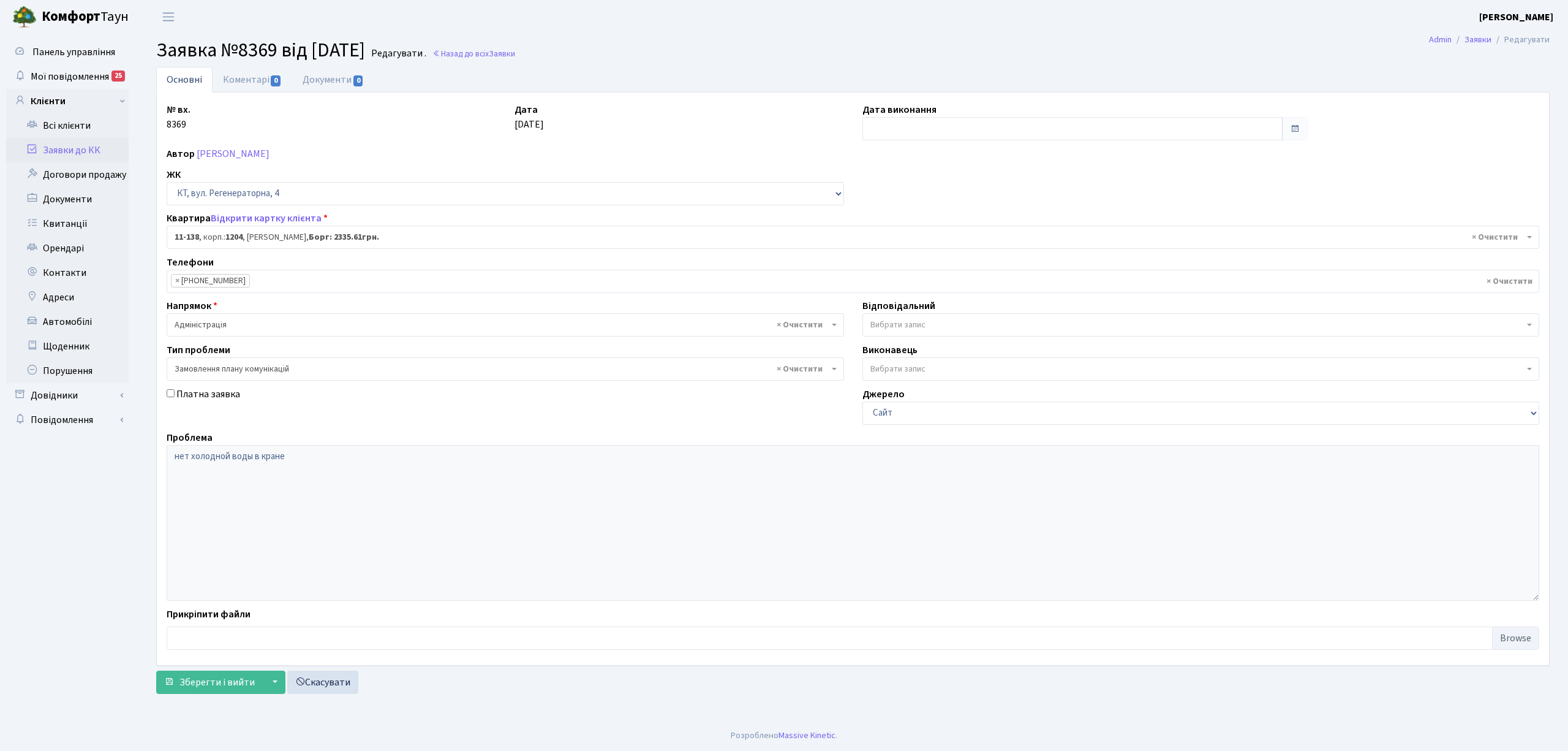
select select "6978"
select select "10"
click at [245, 84] on link "Коментарі 0" at bounding box center [252, 79] width 79 height 25
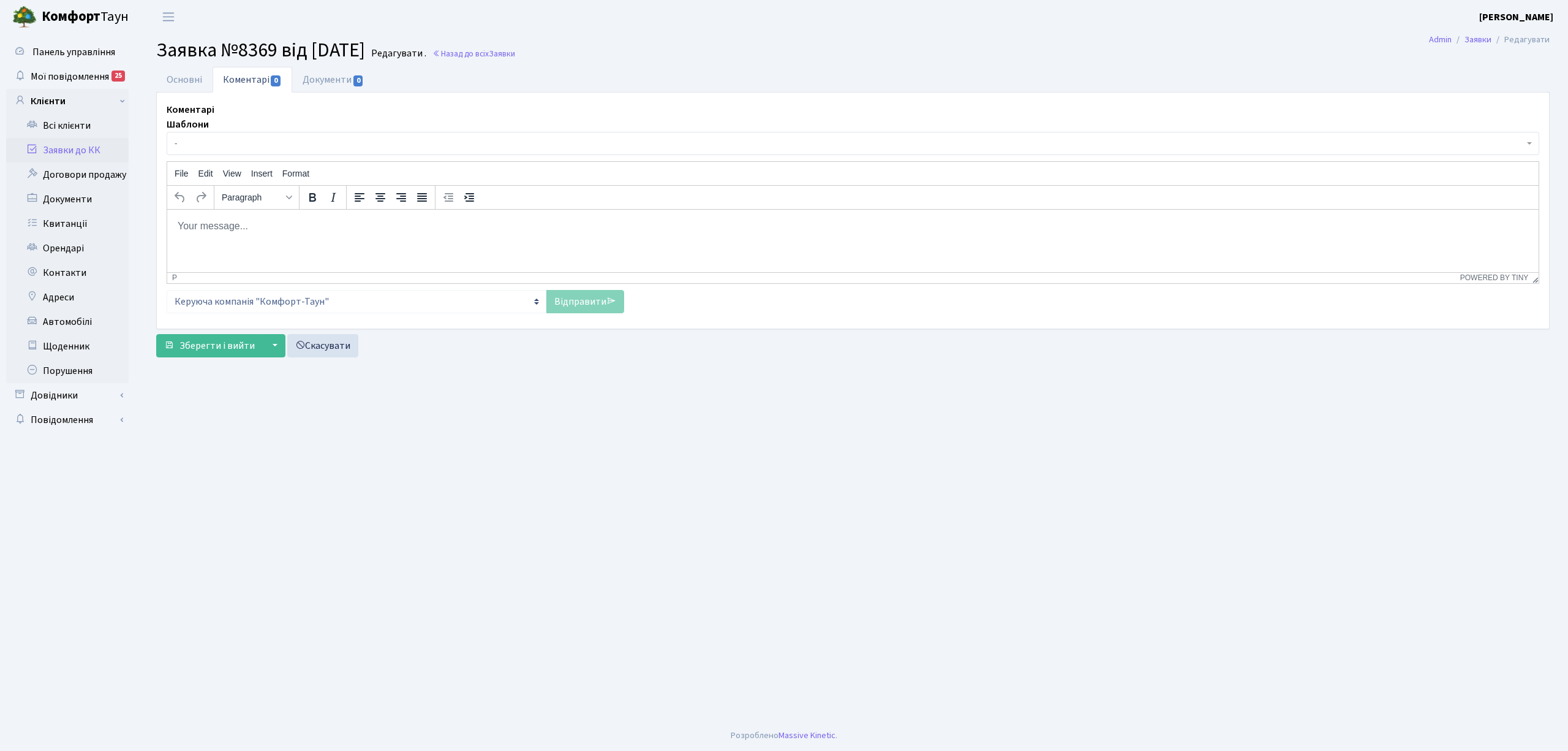
click at [228, 150] on span "-" at bounding box center [849, 143] width 1349 height 12
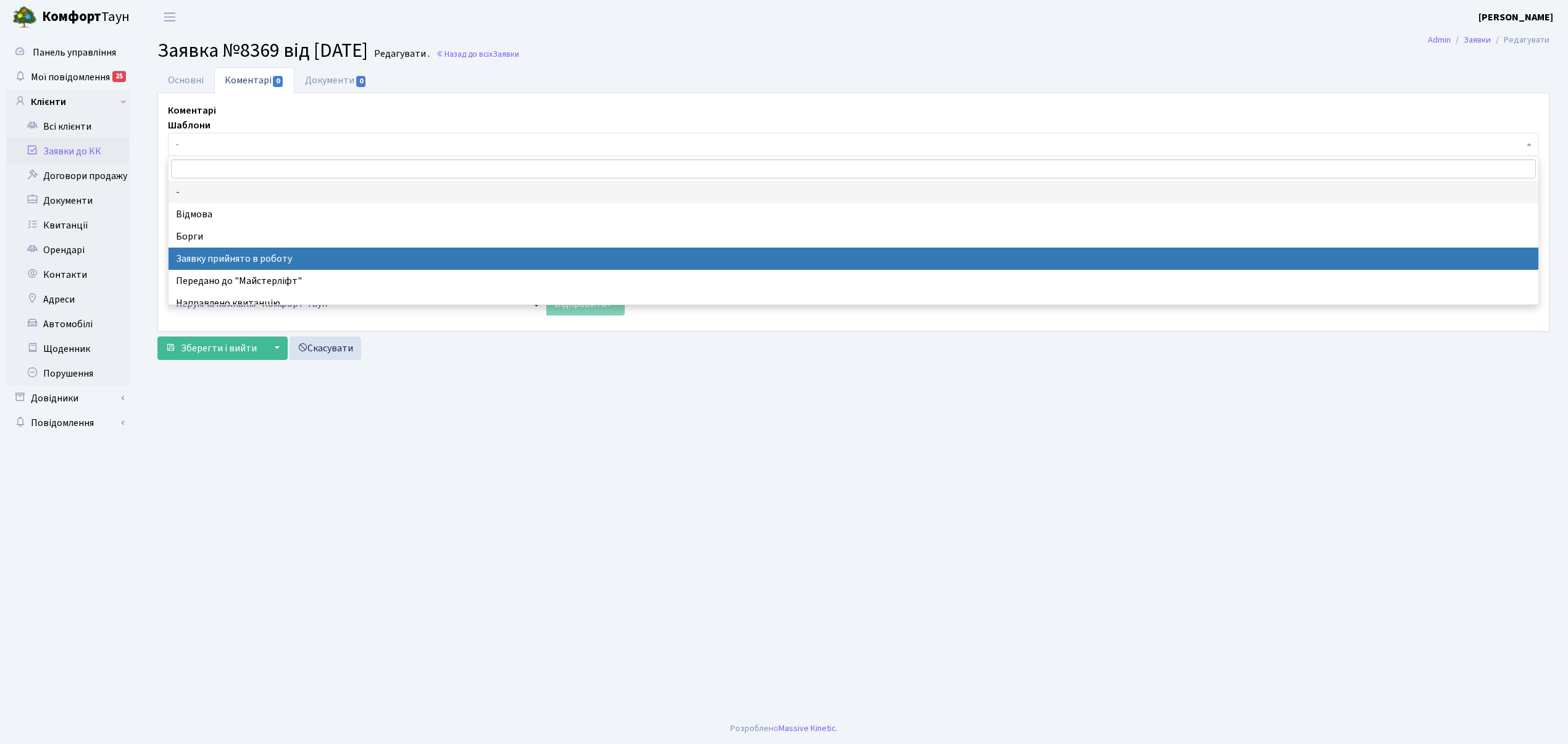
select select "7"
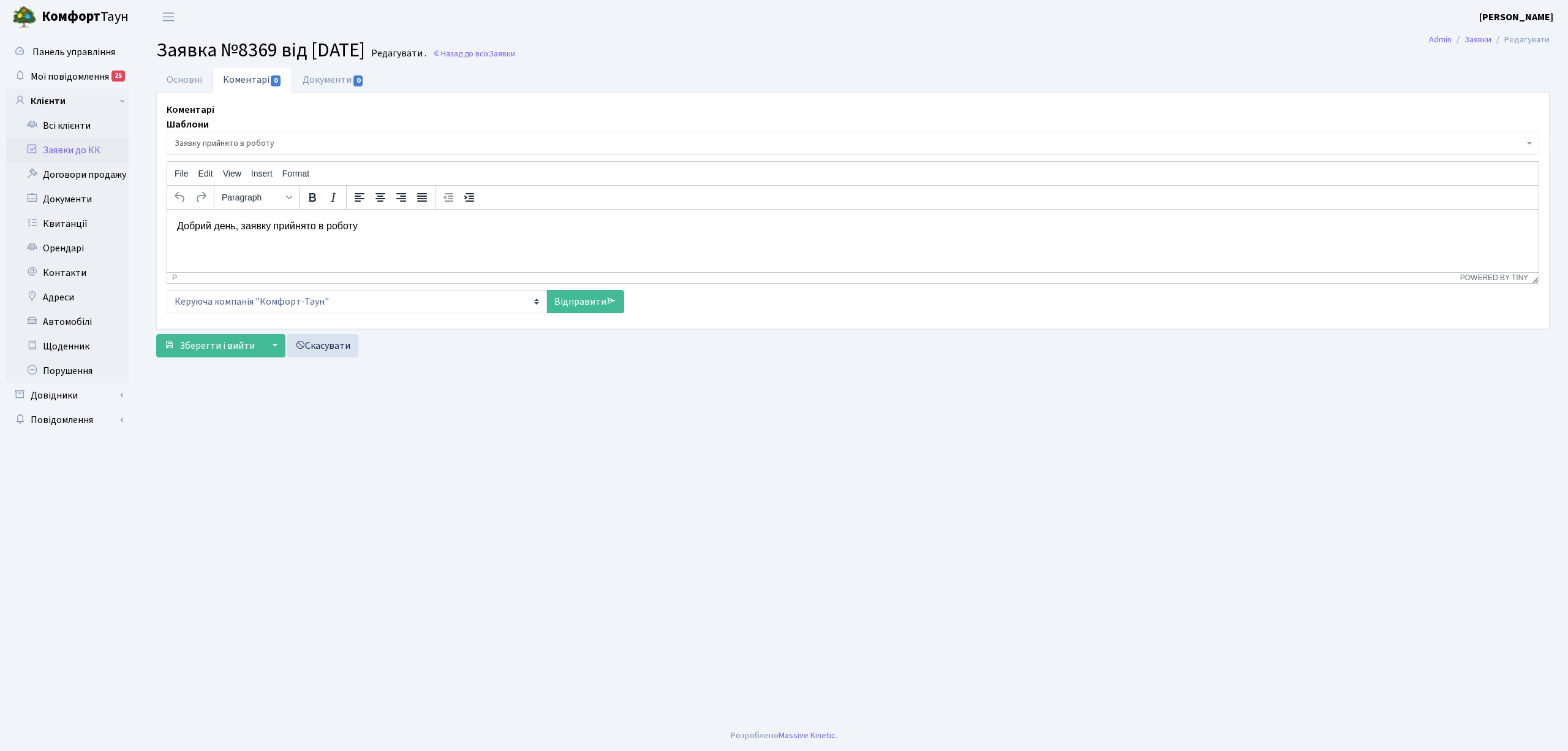
click at [536, 299] on select "Керуюча компанія "Комфорт-Таун" ЖК «Svitlo Park» ЖК «White Lines» ЖК «[PERSON_N…" at bounding box center [357, 301] width 380 height 23
click at [575, 299] on link "Відправити" at bounding box center [585, 301] width 78 height 23
select select
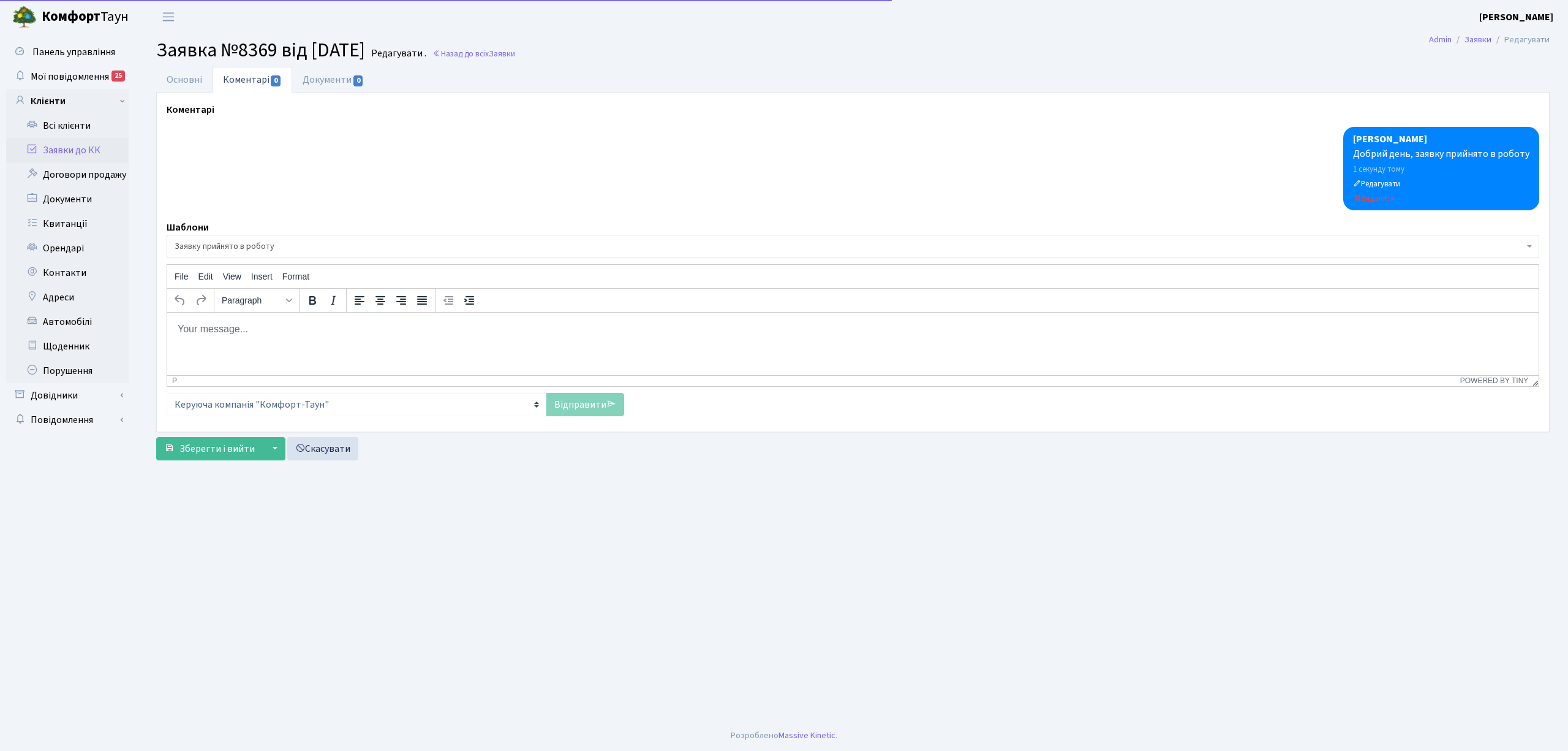
click at [417, 322] on p "Rich Text Area. Press ALT-0 for help." at bounding box center [852, 328] width 1351 height 13
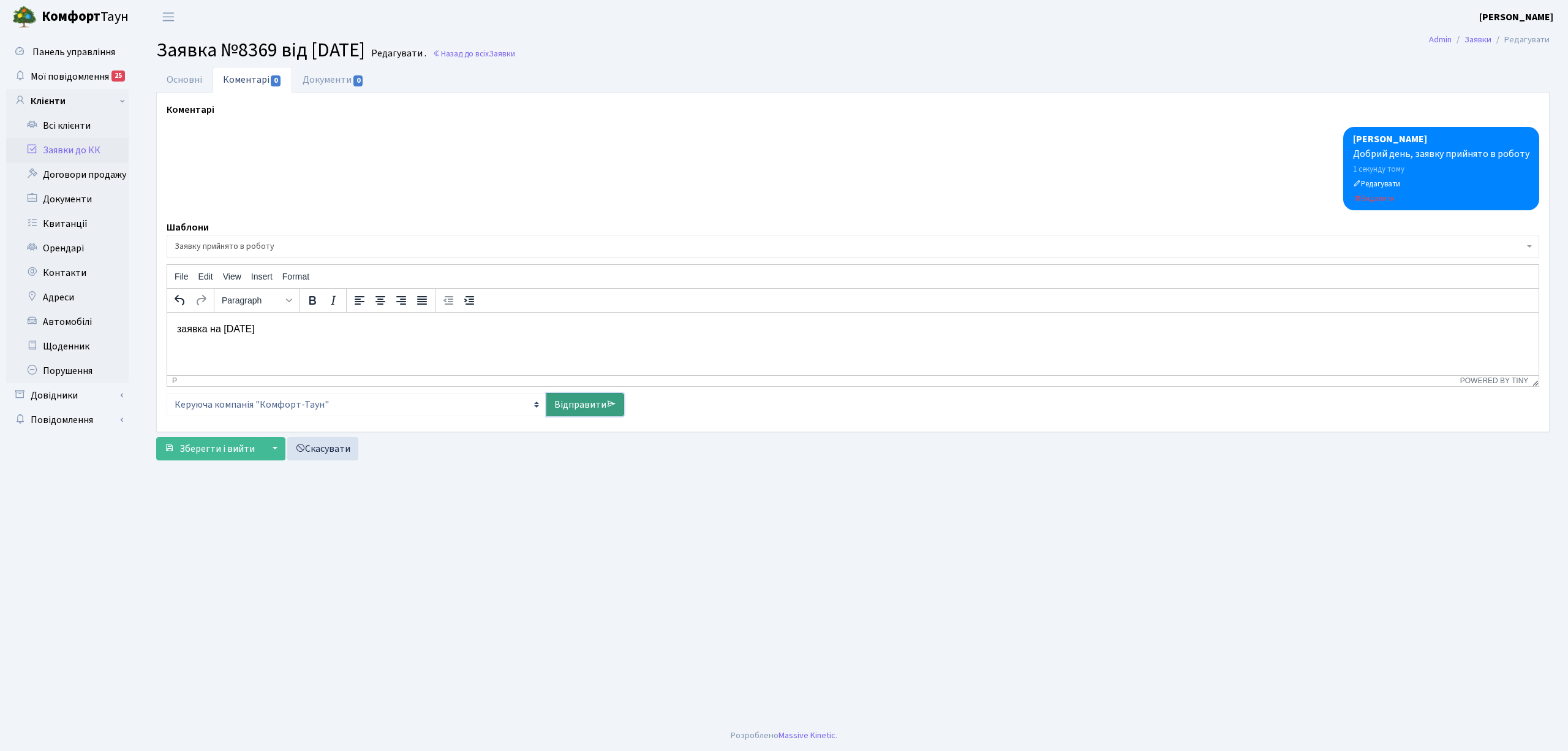
click at [586, 404] on link "Відправити" at bounding box center [585, 404] width 78 height 23
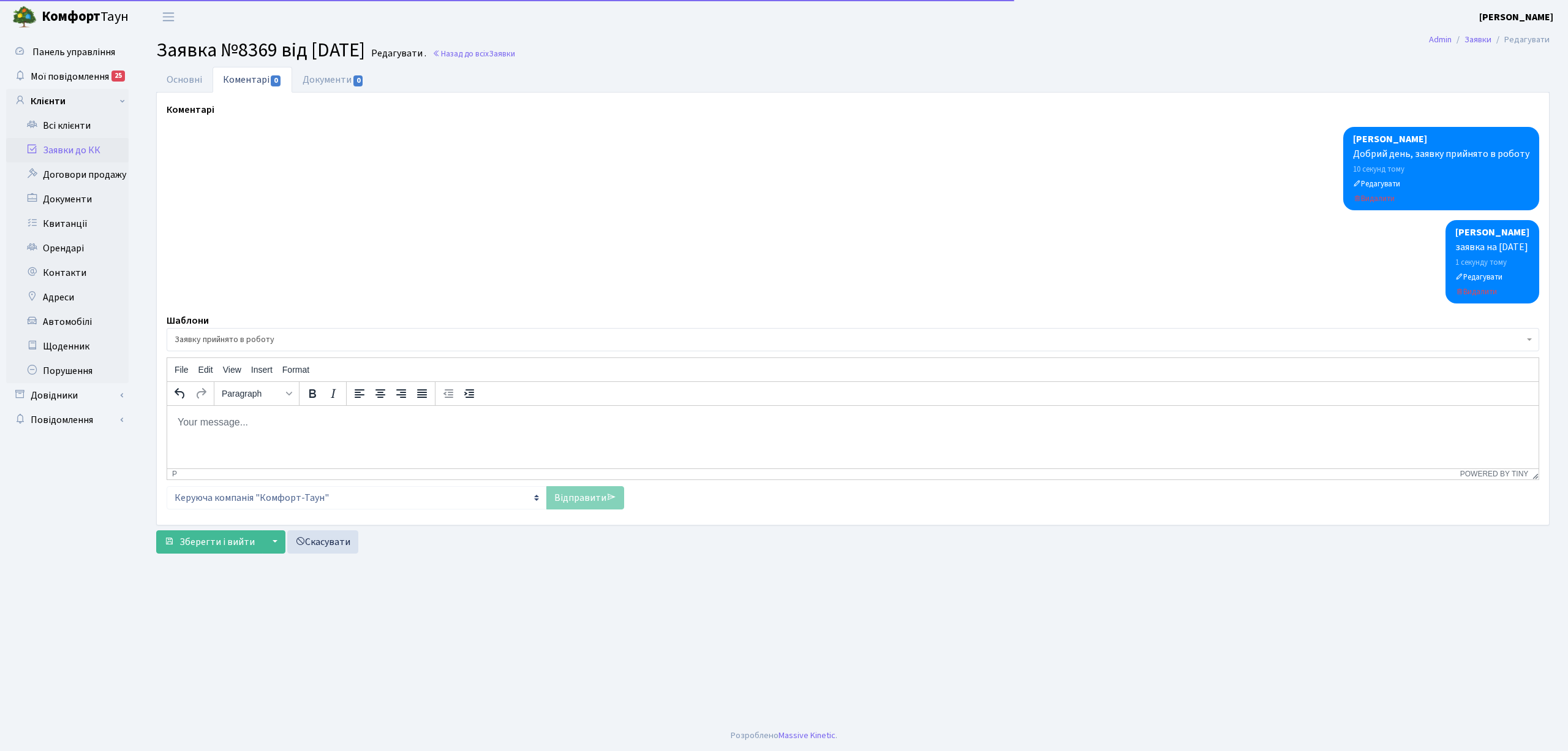
click at [244, 557] on div "Основні Коментарі 0 Документи 0 № вх. 8369 Дата [DATE] Дата виконання Автор [PE…" at bounding box center [853, 313] width 1412 height 492
click at [72, 146] on link "Заявки до КК" at bounding box center [67, 151] width 122 height 25
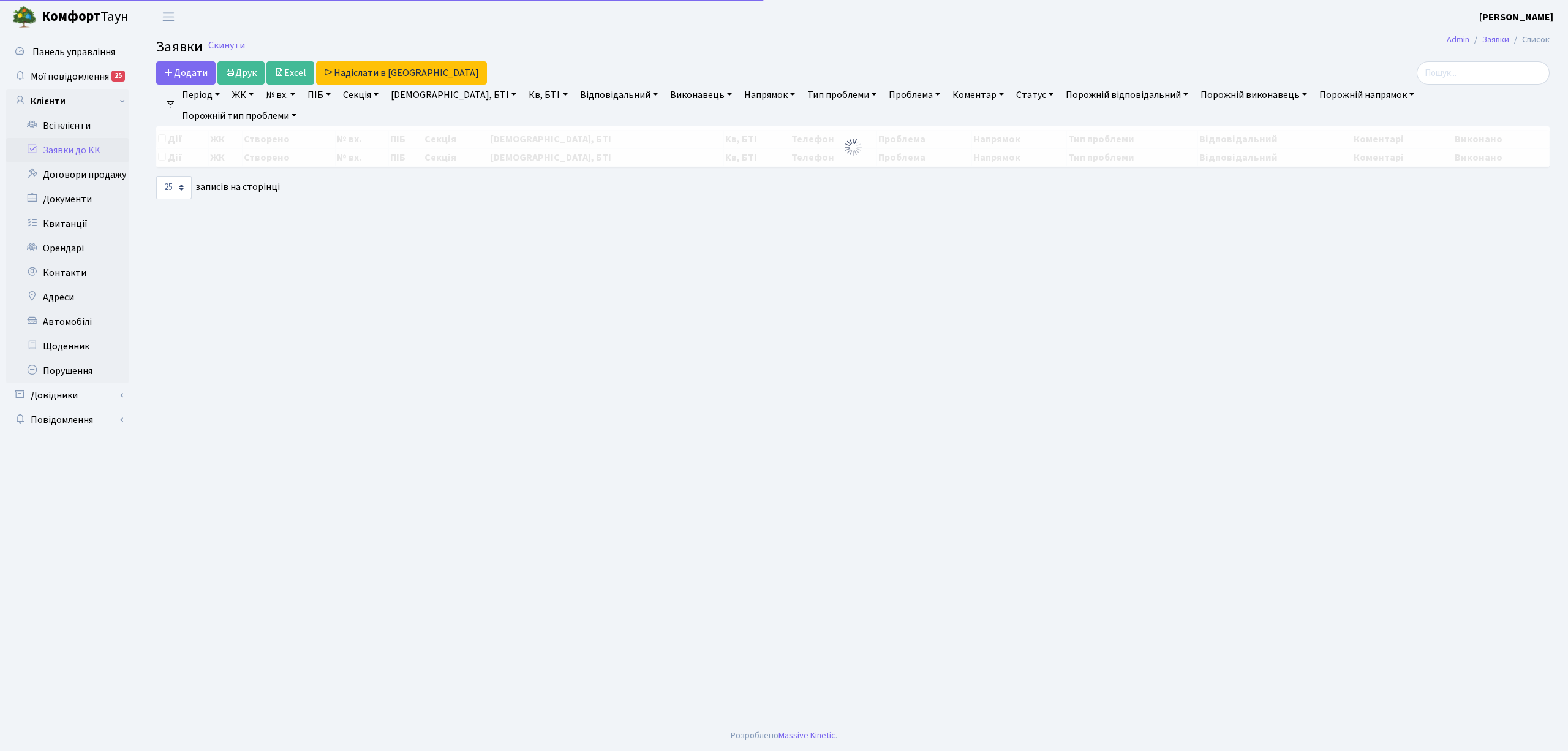
select select "25"
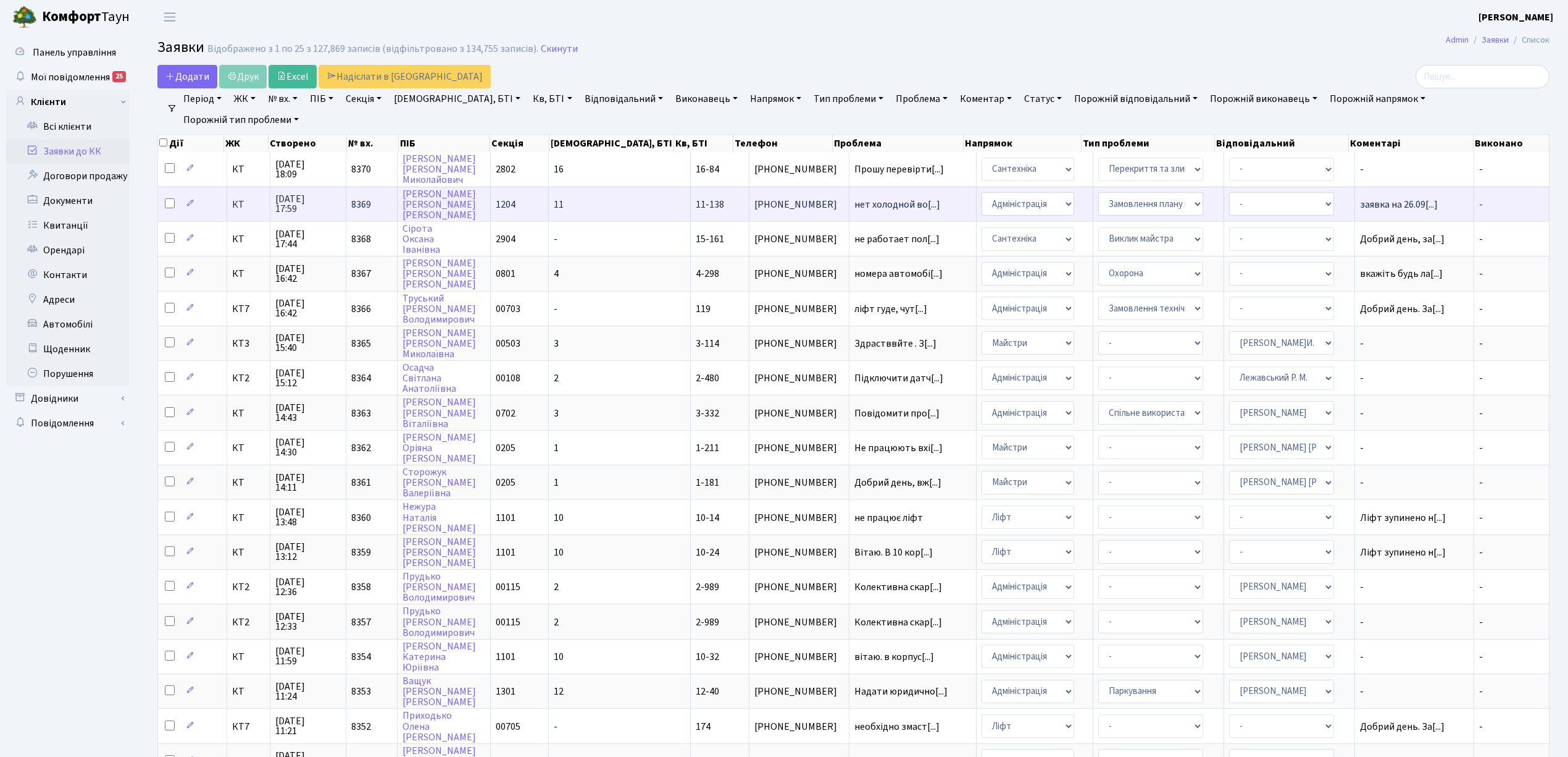
click at [241, 210] on td "КТ" at bounding box center [248, 203] width 42 height 34
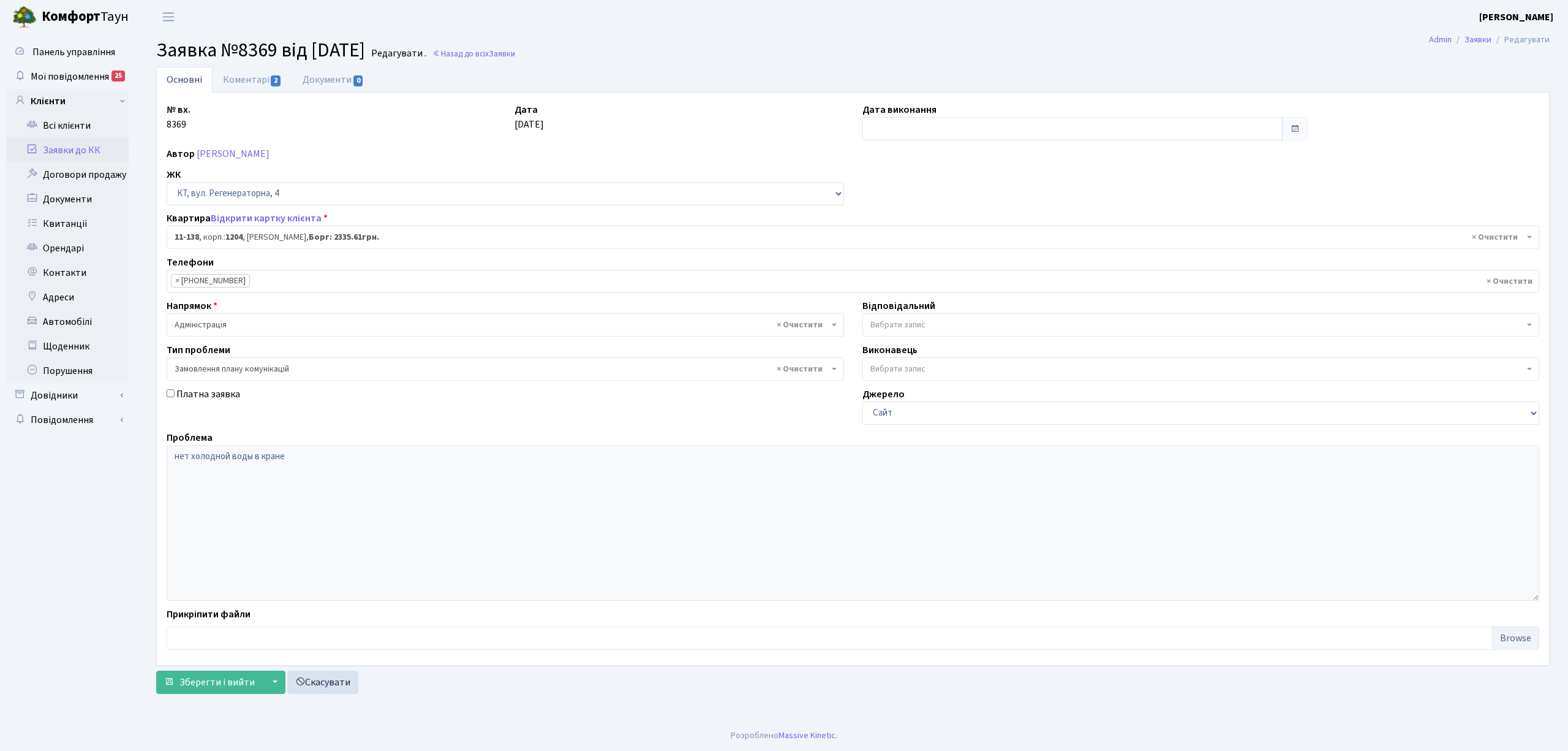
select select "6978"
select select "10"
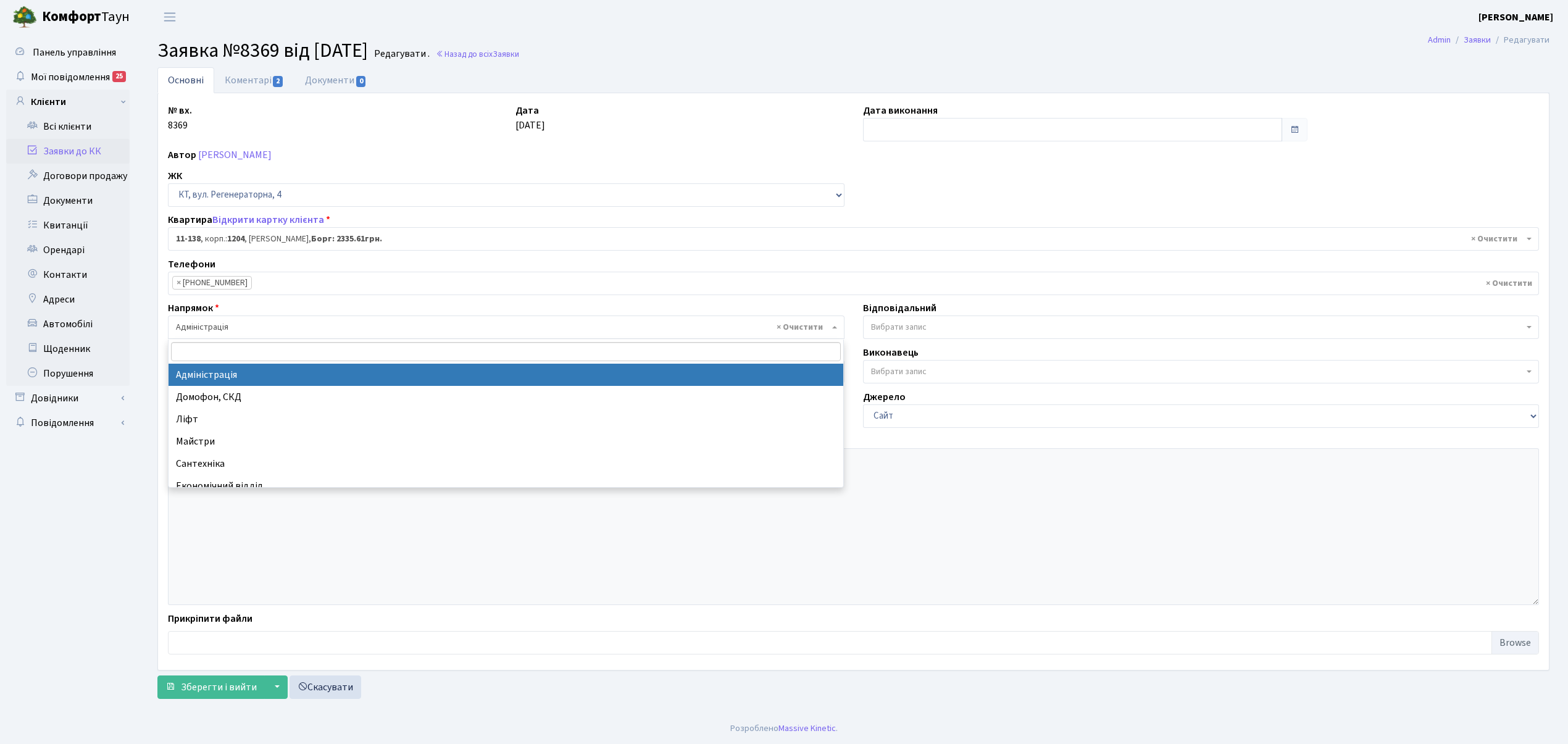
click at [231, 333] on span "× Адміністрація" at bounding box center [502, 327] width 653 height 12
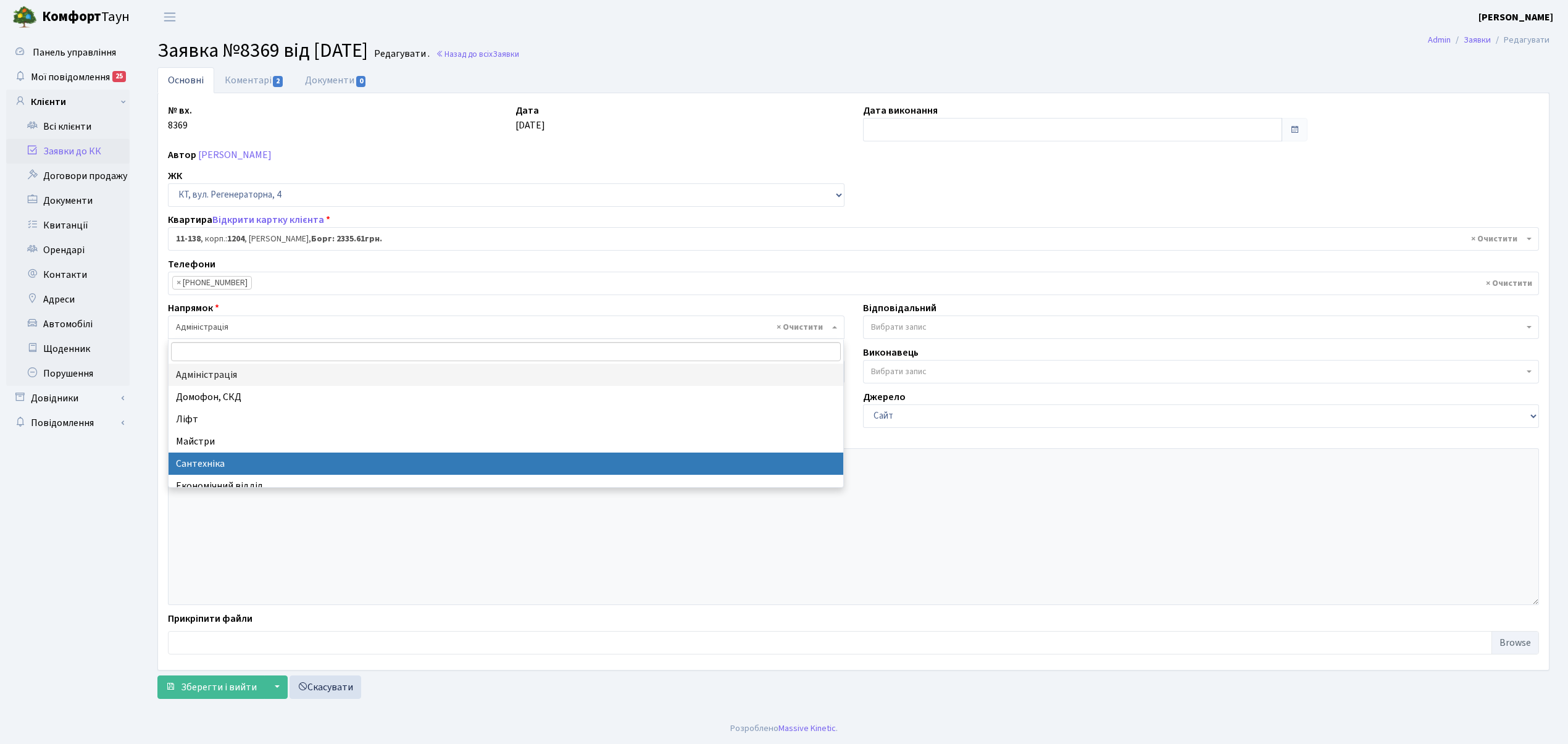
select select "2"
select select
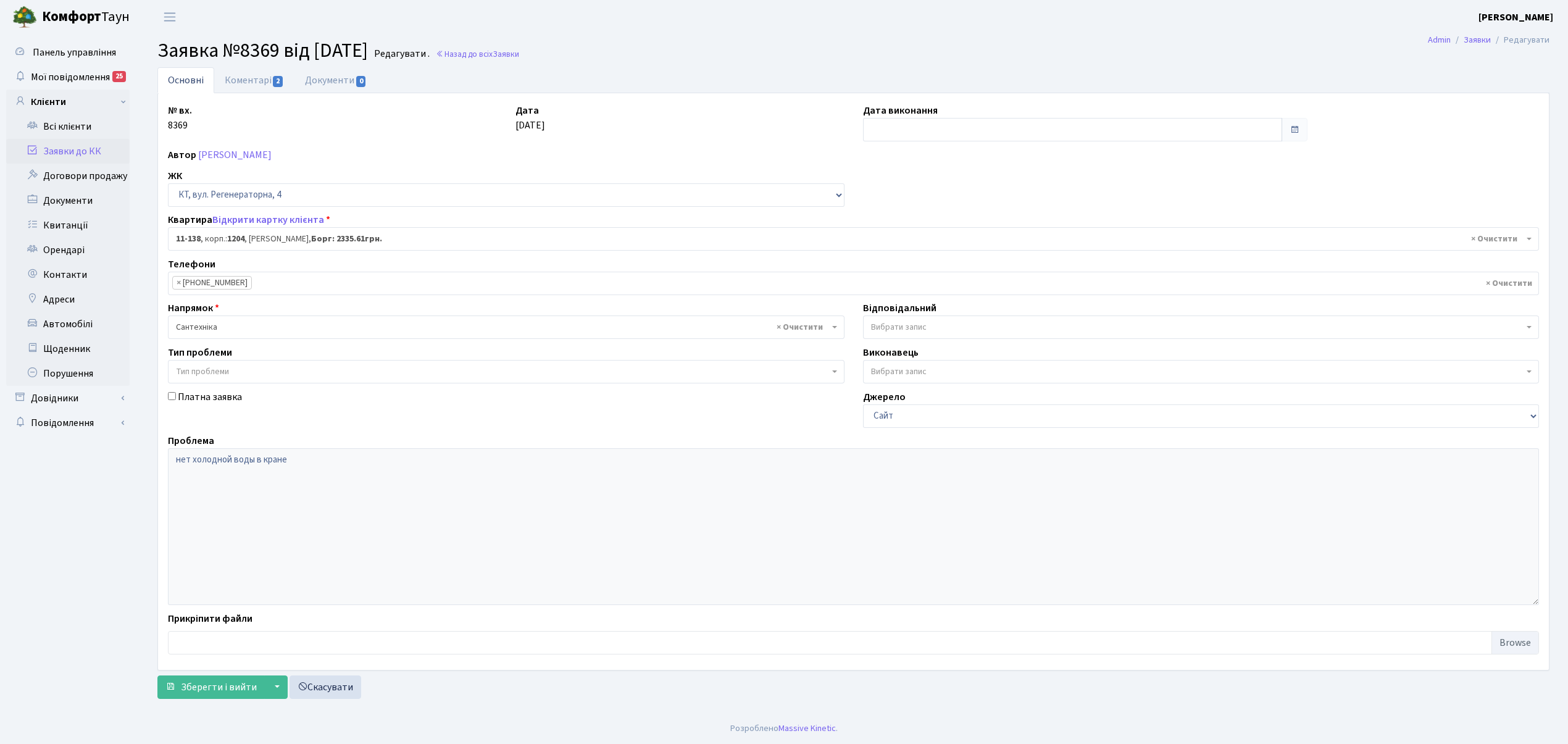
click at [900, 325] on span "Вибрати запис" at bounding box center [898, 327] width 56 height 12
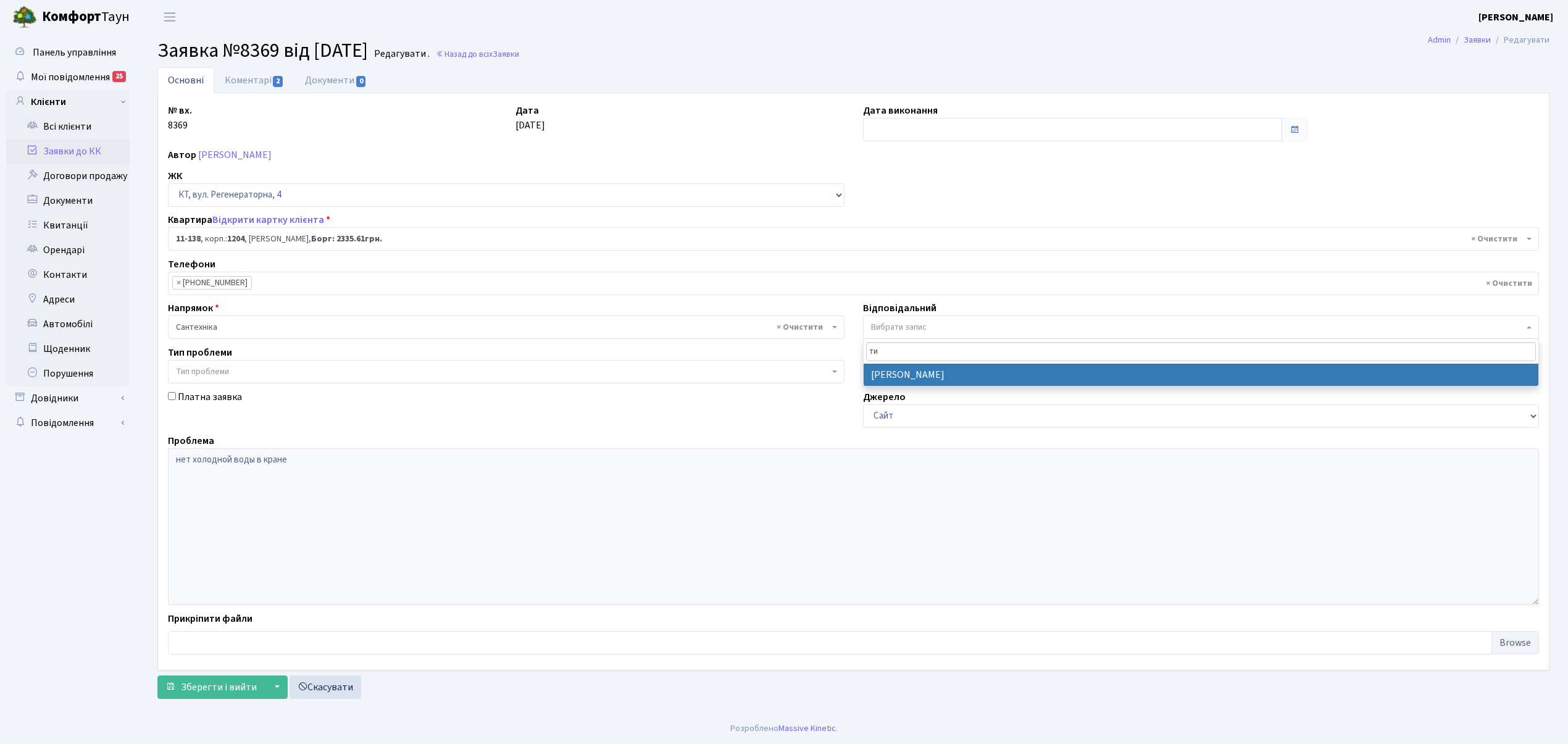
type input "ти"
select select "67"
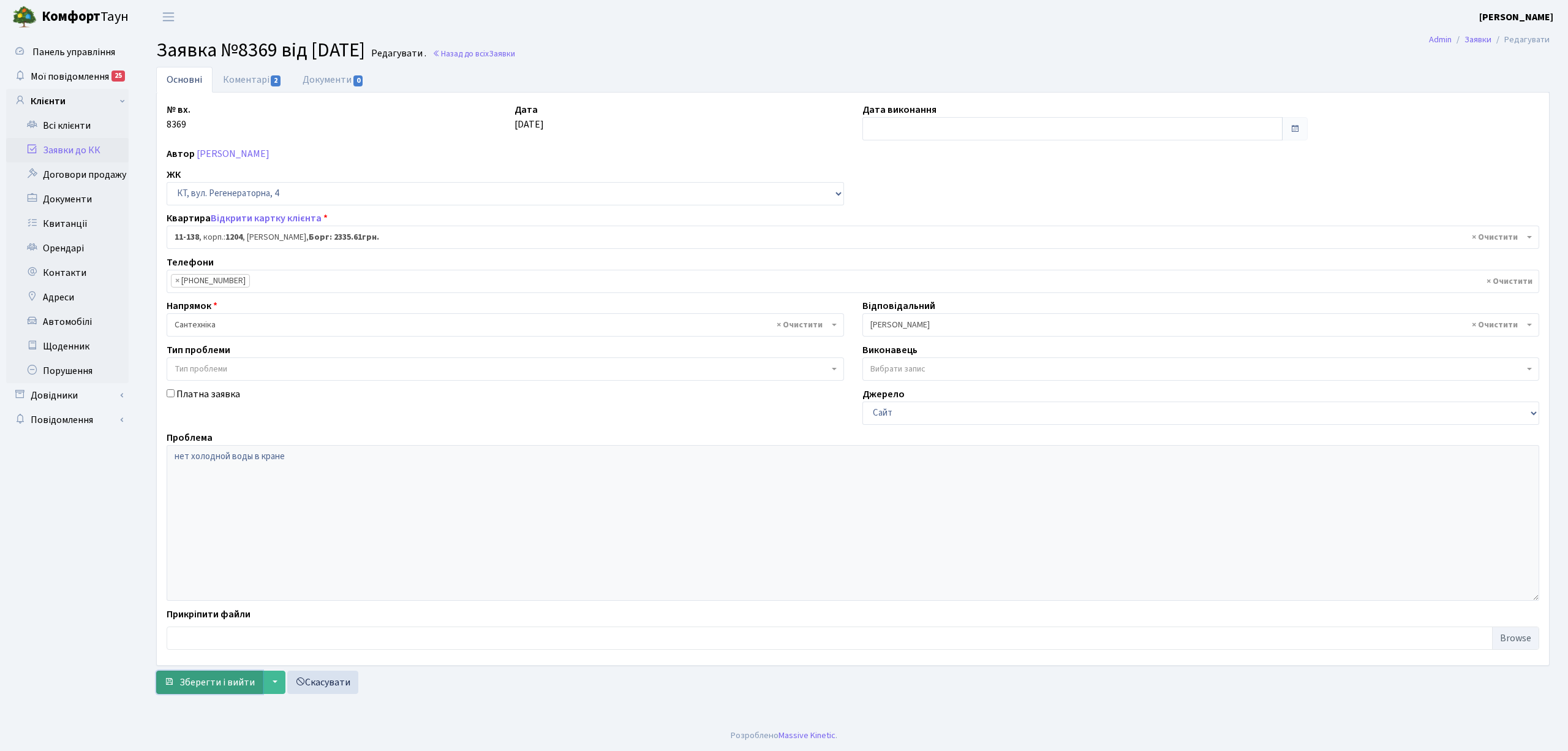
click at [231, 694] on button "Зберегти і вийти" at bounding box center [209, 682] width 107 height 23
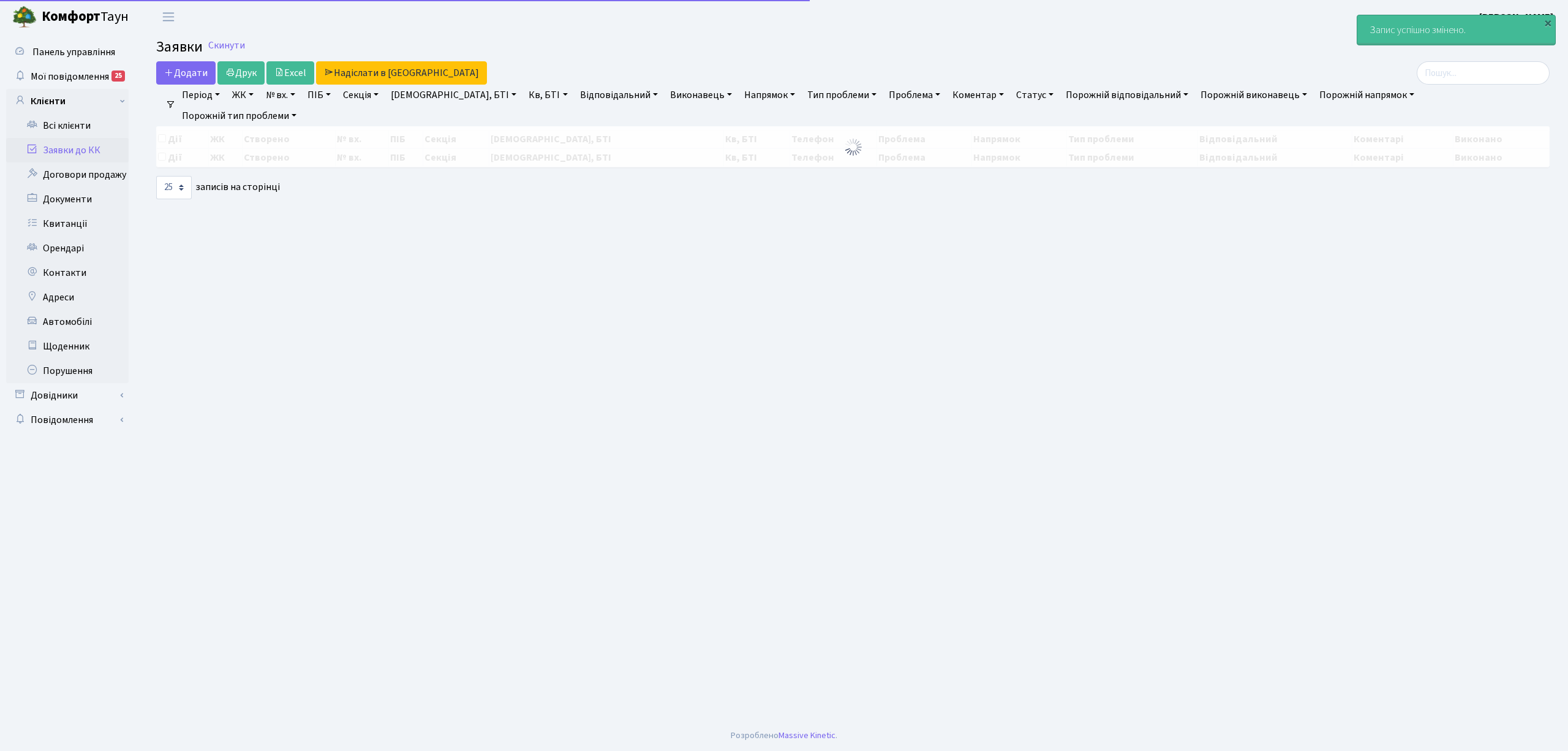
select select "25"
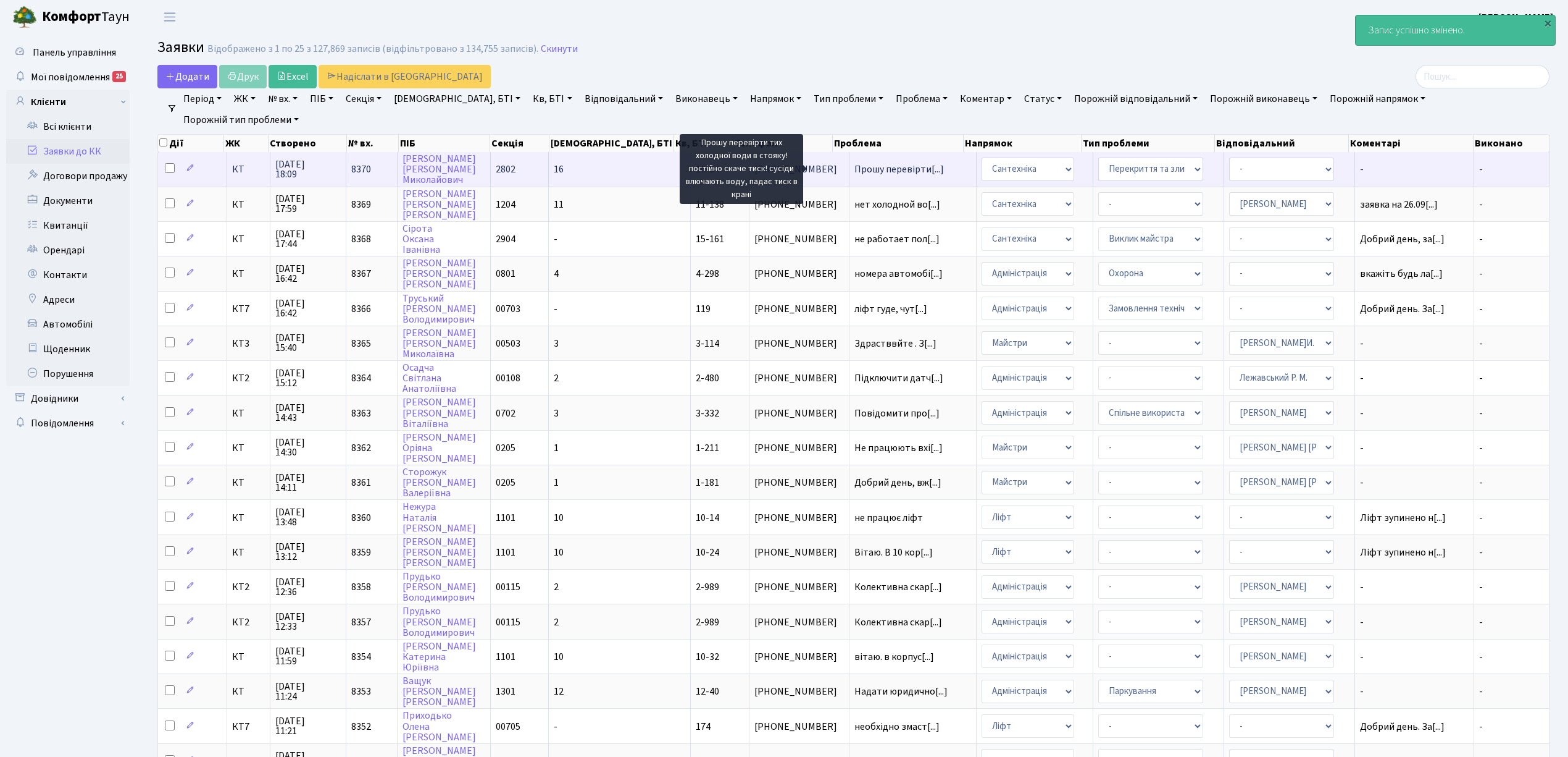
click at [869, 168] on span "Прошу перевірти[...]" at bounding box center [898, 169] width 89 height 13
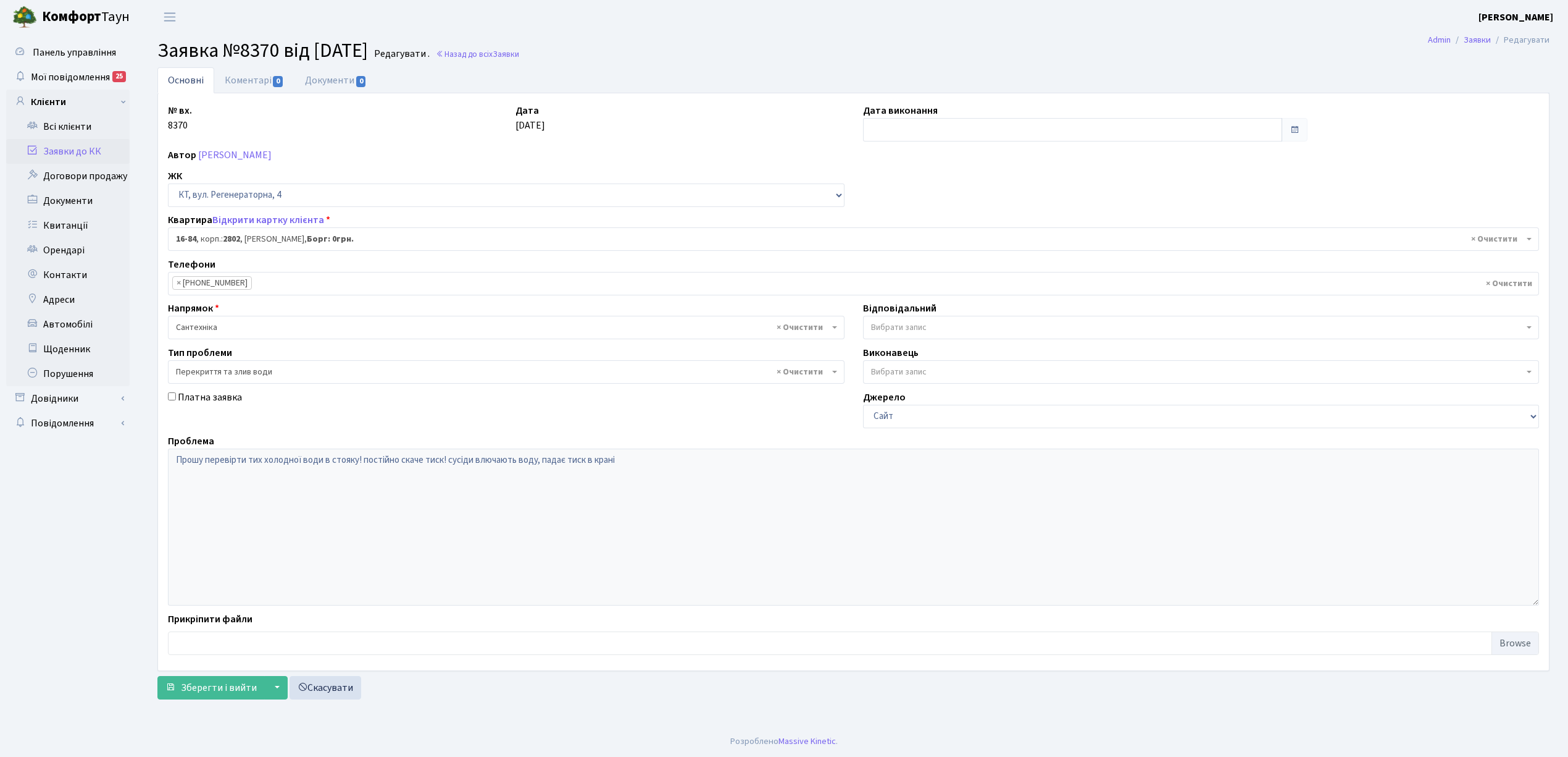
select select "8645"
select select "32"
click at [244, 699] on button "Зберегти і вийти" at bounding box center [211, 688] width 107 height 23
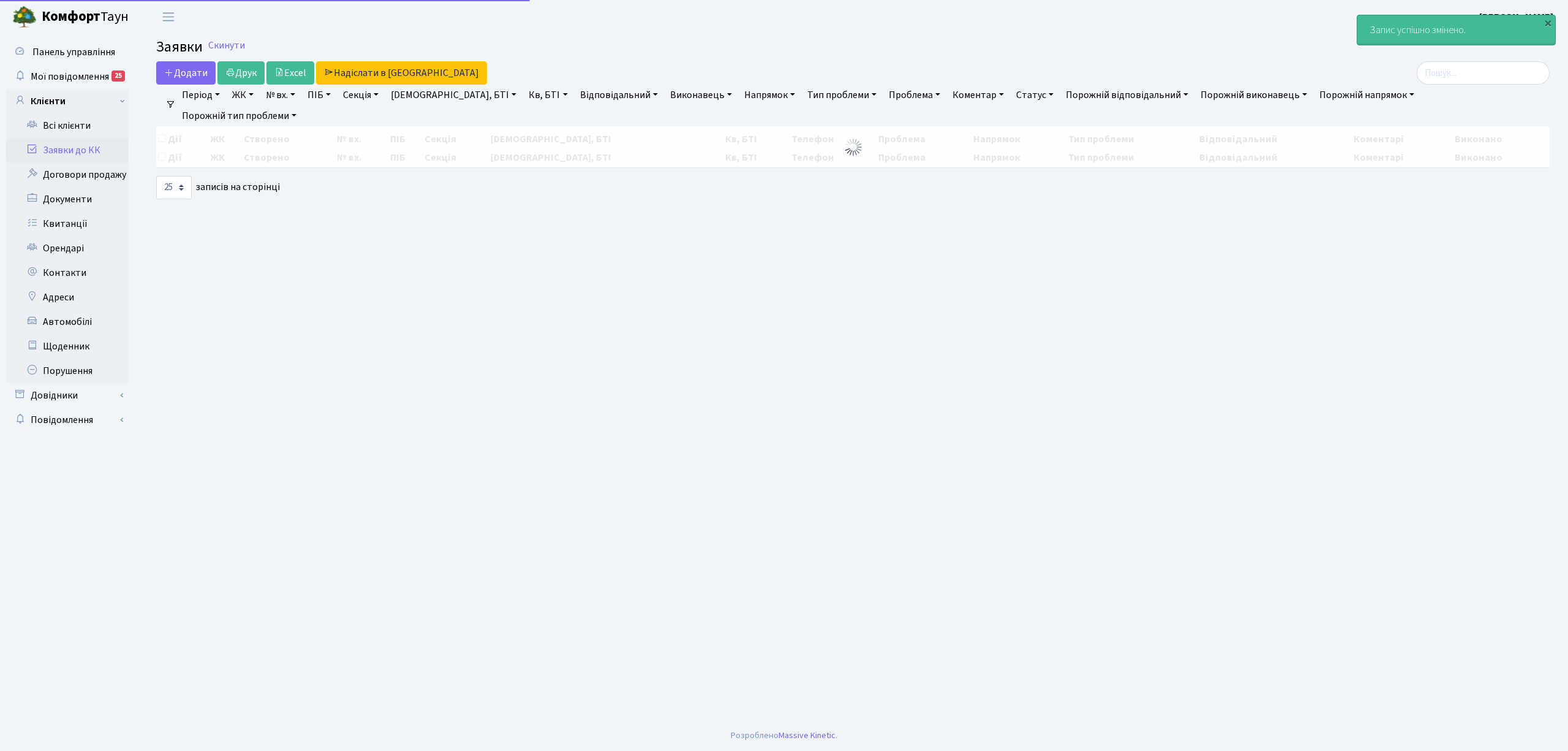
select select "25"
